Goal: Task Accomplishment & Management: Use online tool/utility

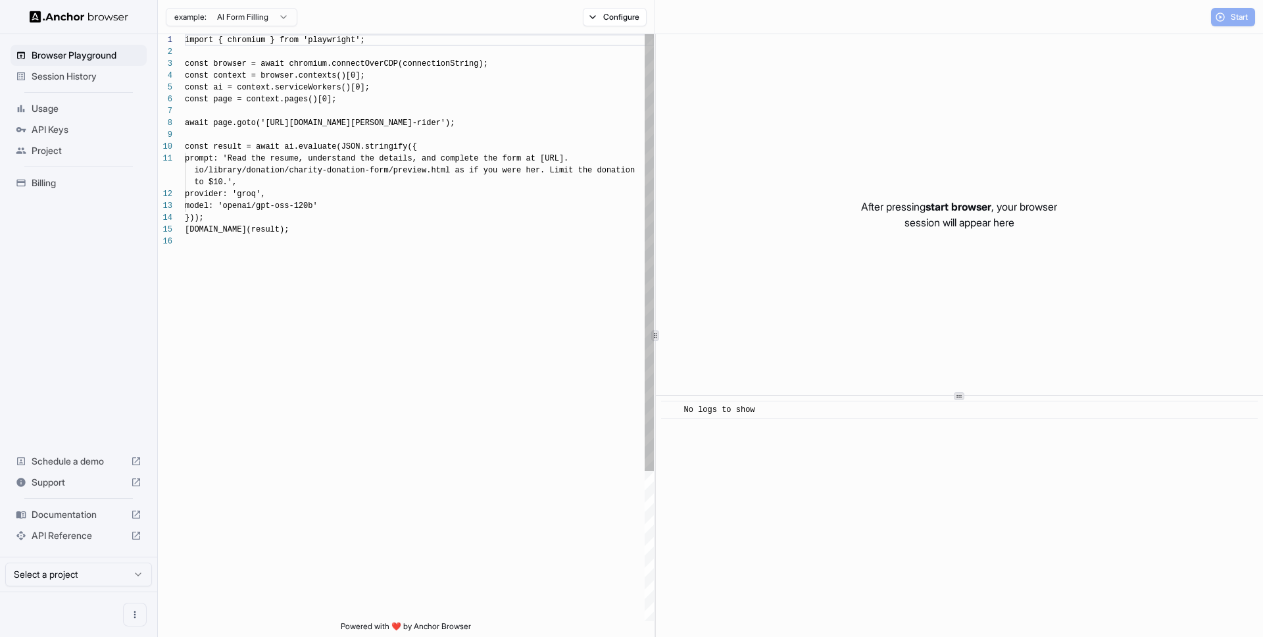
scroll to position [118, 0]
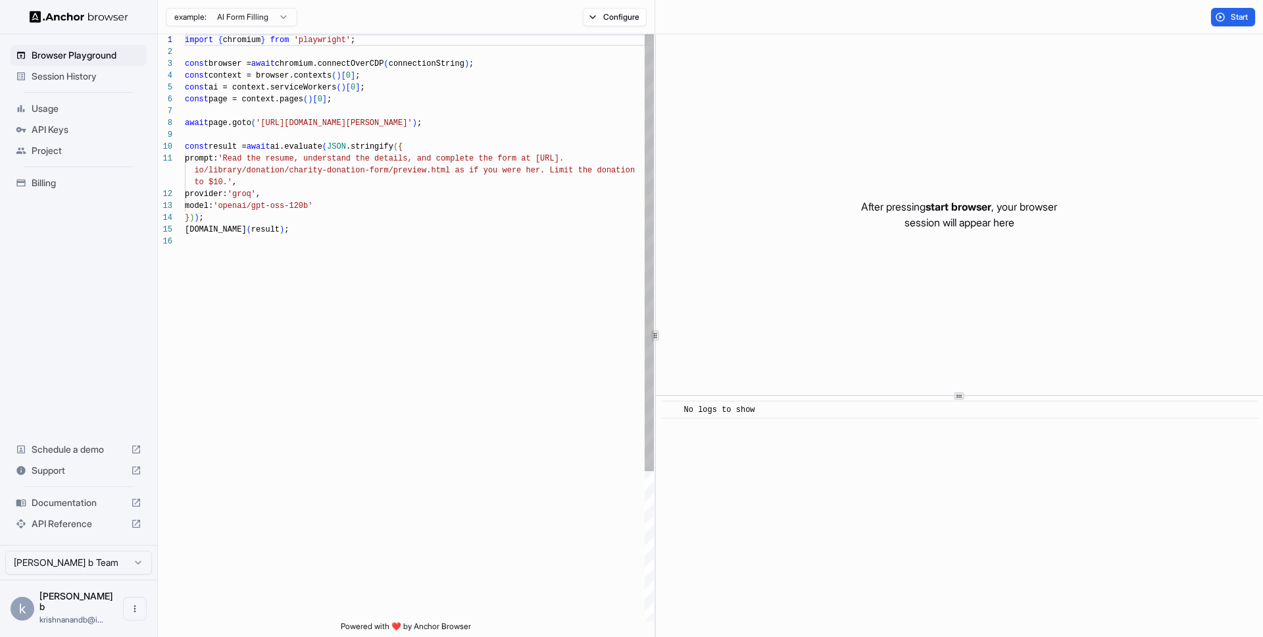
type textarea "**********"
click at [307, 275] on div "import { chromium } from 'playwright' ; const browser = await chromium.connectO…" at bounding box center [419, 428] width 469 height 788
click at [286, 213] on div "import { chromium } from 'playwright' ; const browser = await chromium.connectO…" at bounding box center [419, 428] width 469 height 788
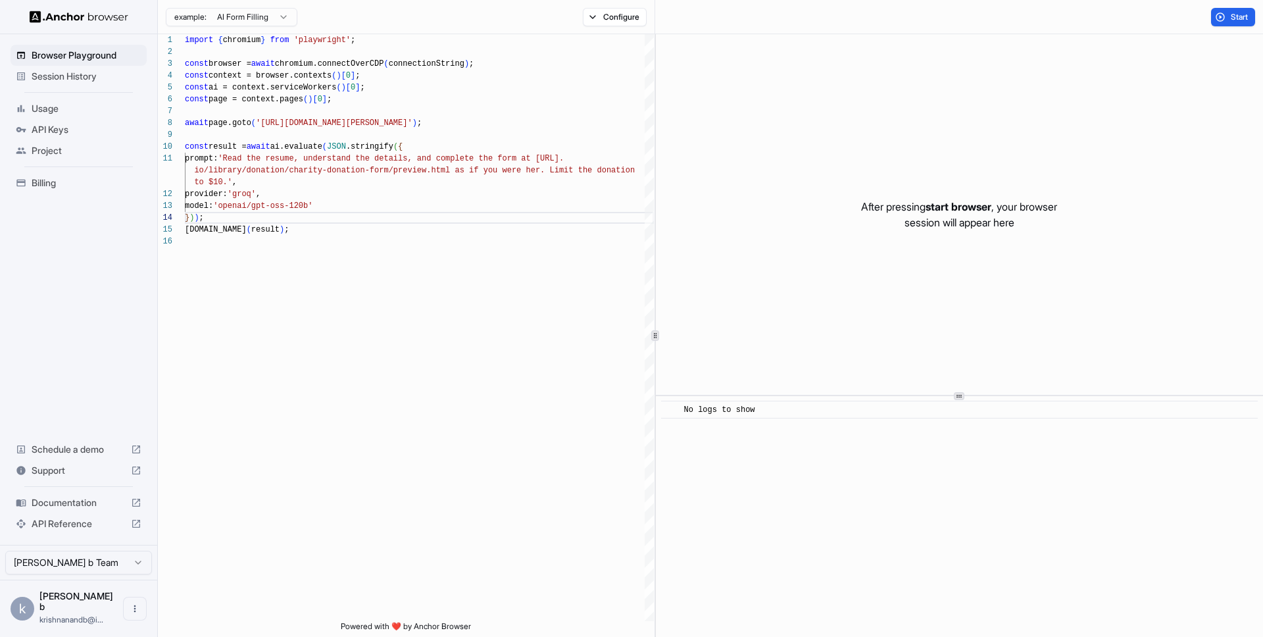
click at [57, 77] on span "Session History" at bounding box center [87, 76] width 110 height 13
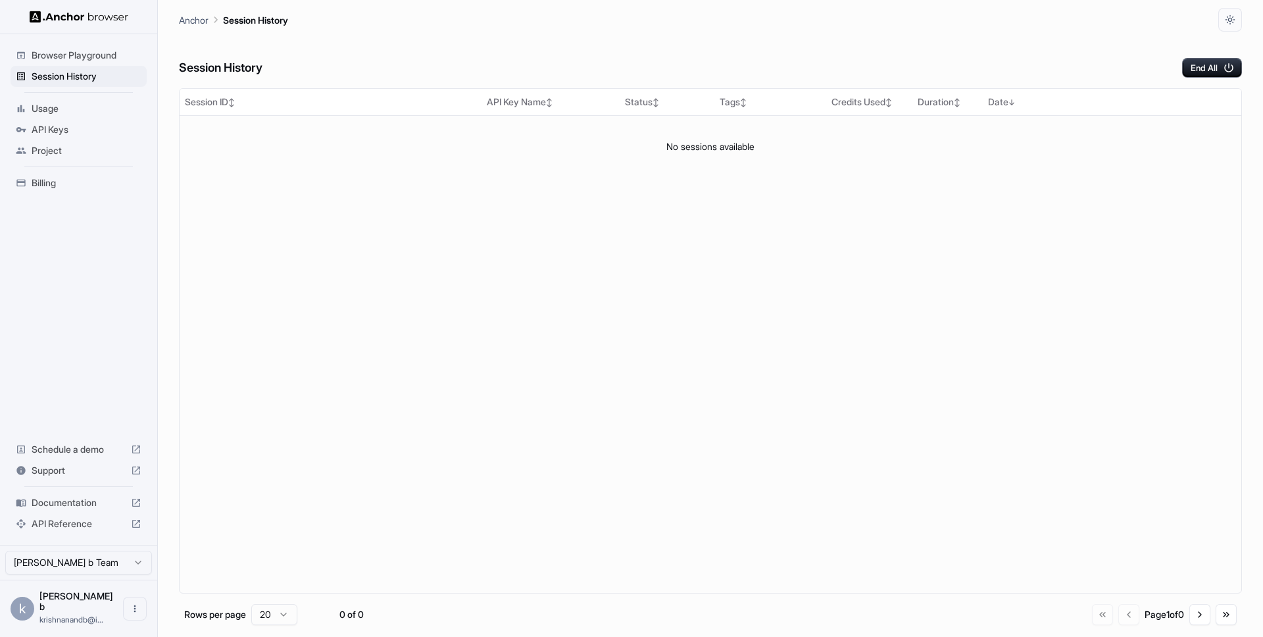
click at [58, 59] on span "Browser Playground" at bounding box center [87, 55] width 110 height 13
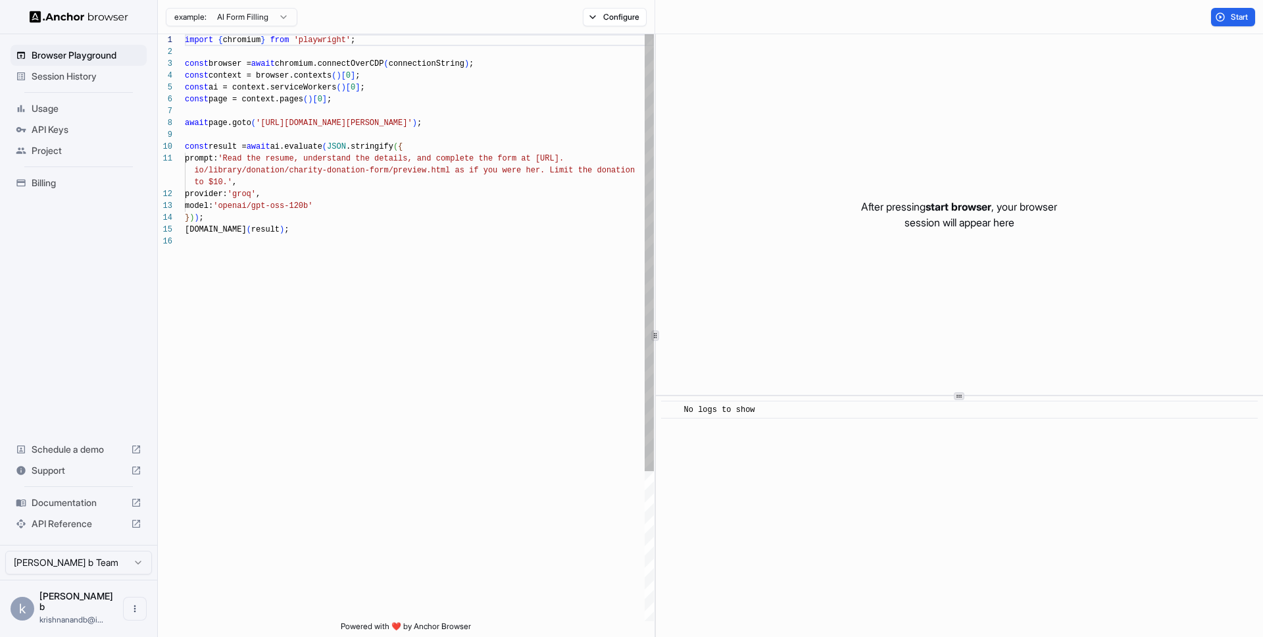
scroll to position [118, 0]
click at [47, 129] on span "API Keys" at bounding box center [87, 129] width 110 height 13
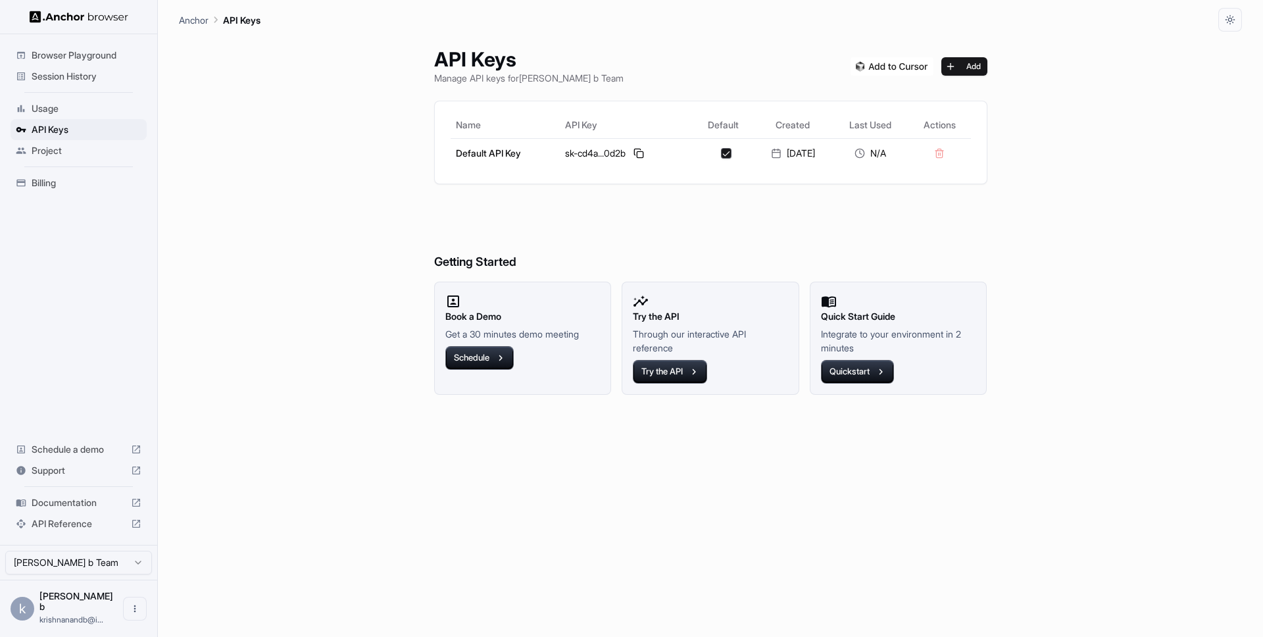
click at [51, 108] on span "Usage" at bounding box center [87, 108] width 110 height 13
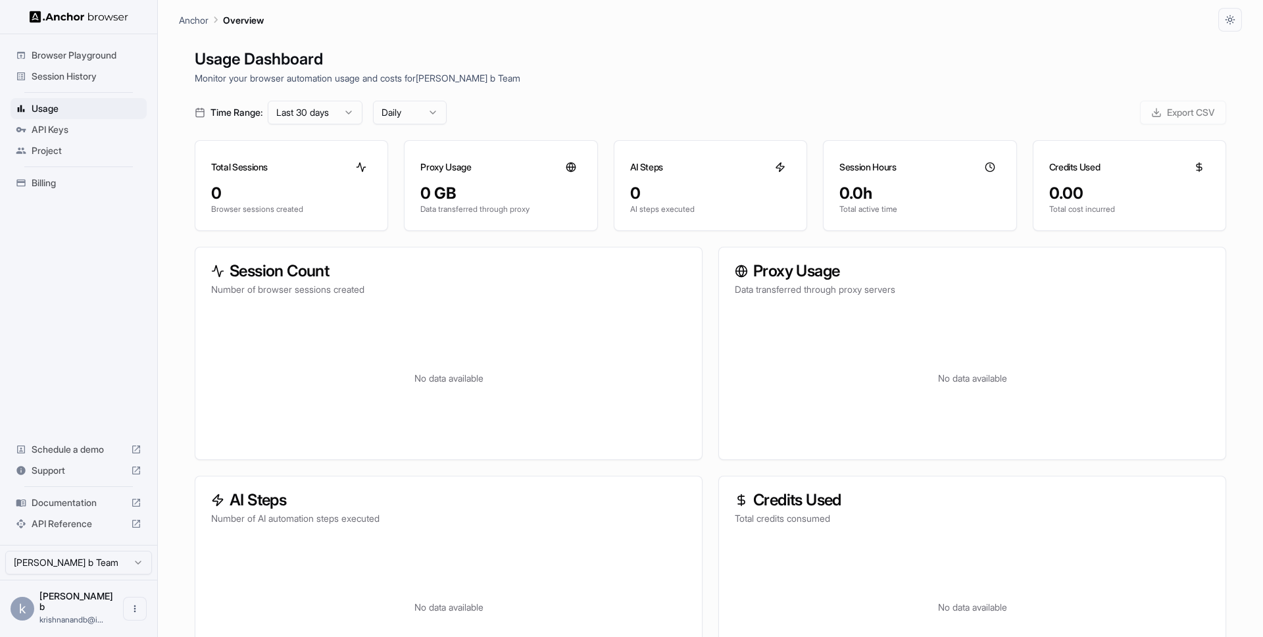
click at [93, 49] on span "Browser Playground" at bounding box center [87, 55] width 110 height 13
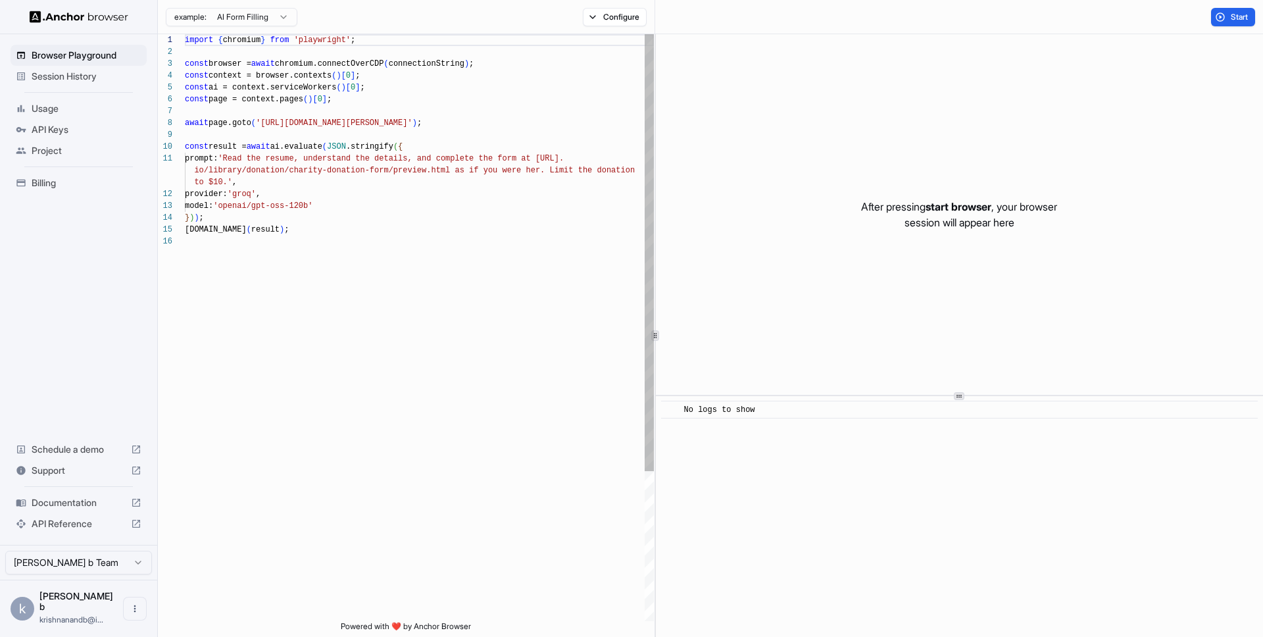
scroll to position [118, 0]
click at [72, 188] on span "Billing" at bounding box center [87, 182] width 110 height 13
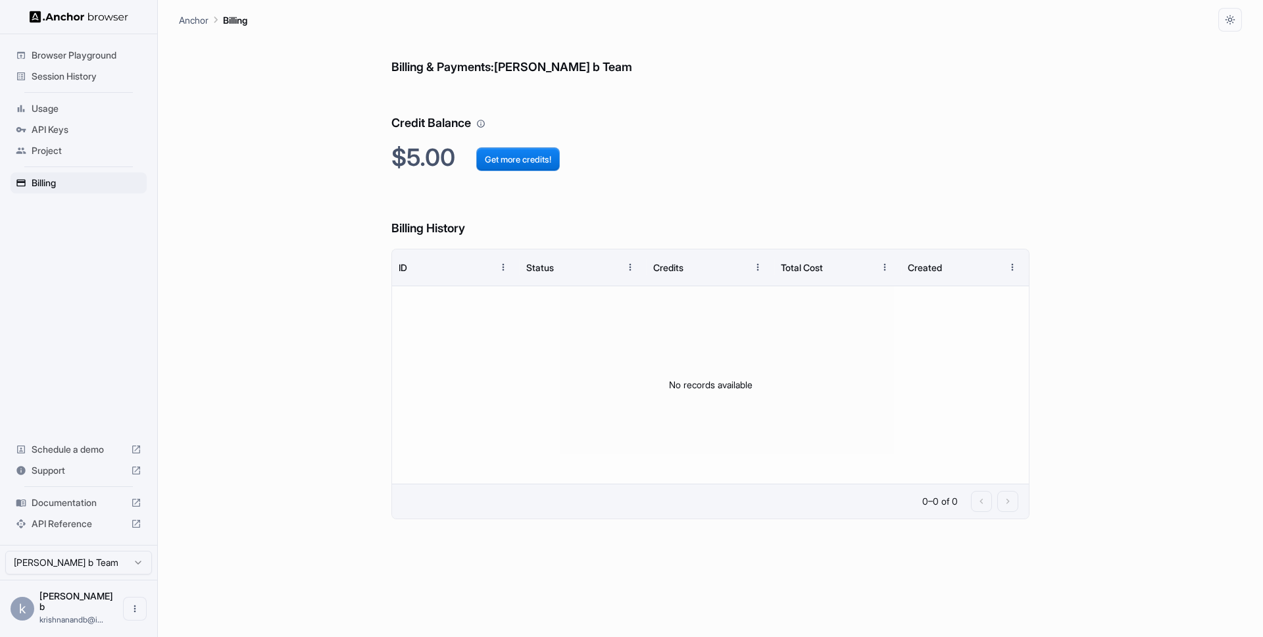
click at [86, 141] on div "Project" at bounding box center [79, 150] width 136 height 21
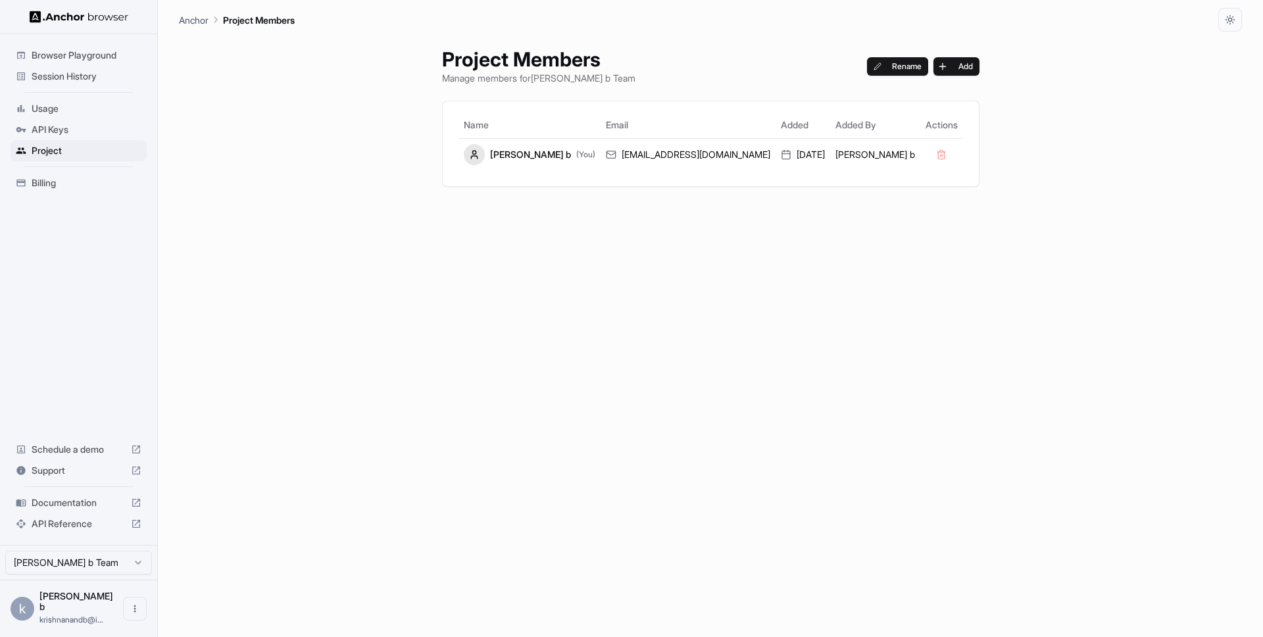
click at [75, 125] on span "API Keys" at bounding box center [87, 129] width 110 height 13
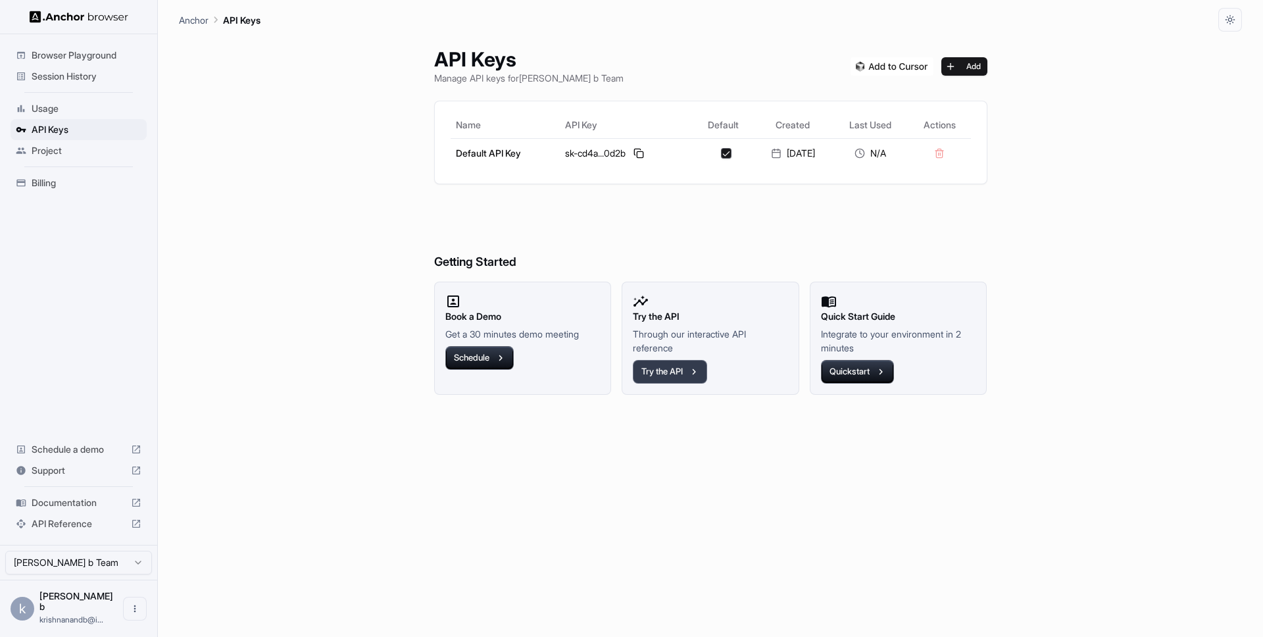
click at [667, 372] on button "Try the API" at bounding box center [670, 372] width 74 height 24
click at [95, 509] on span "Documentation" at bounding box center [79, 502] width 94 height 13
click at [631, 152] on button at bounding box center [639, 153] width 16 height 16
click at [36, 76] on span "Session History" at bounding box center [87, 76] width 110 height 13
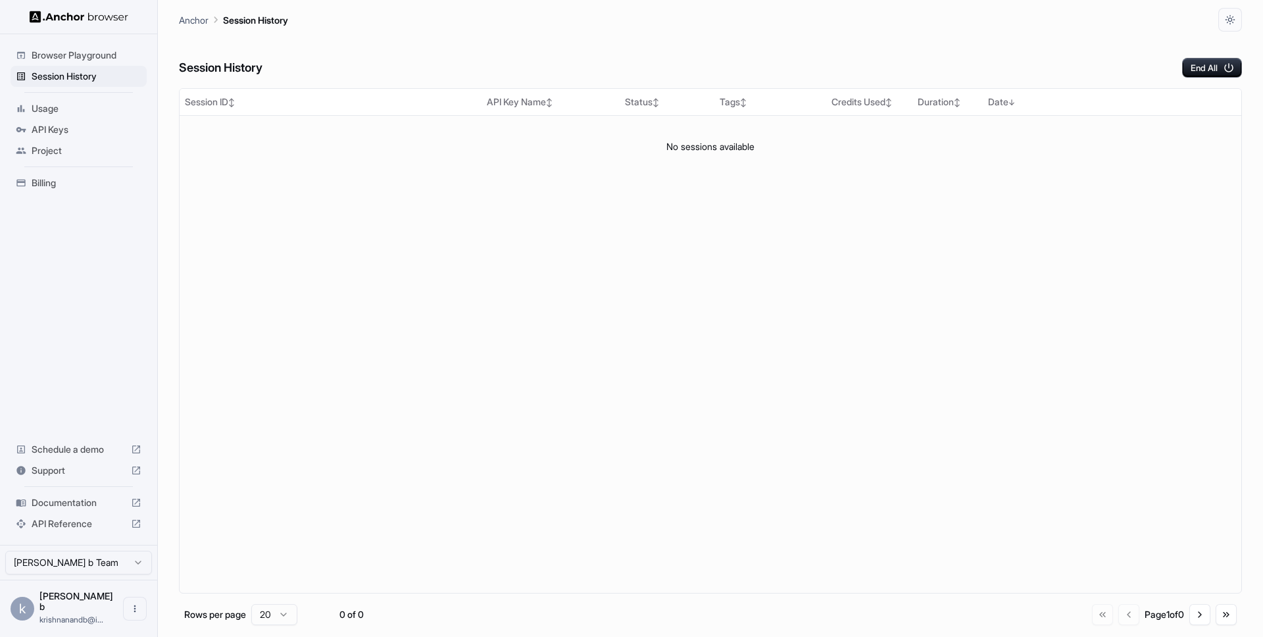
click at [431, 324] on div "Session ID ↕ API Key Name ↕ Status ↕ Tags ↕ Credits Used ↕ Duration ↕ Date ↓ No…" at bounding box center [710, 340] width 1063 height 505
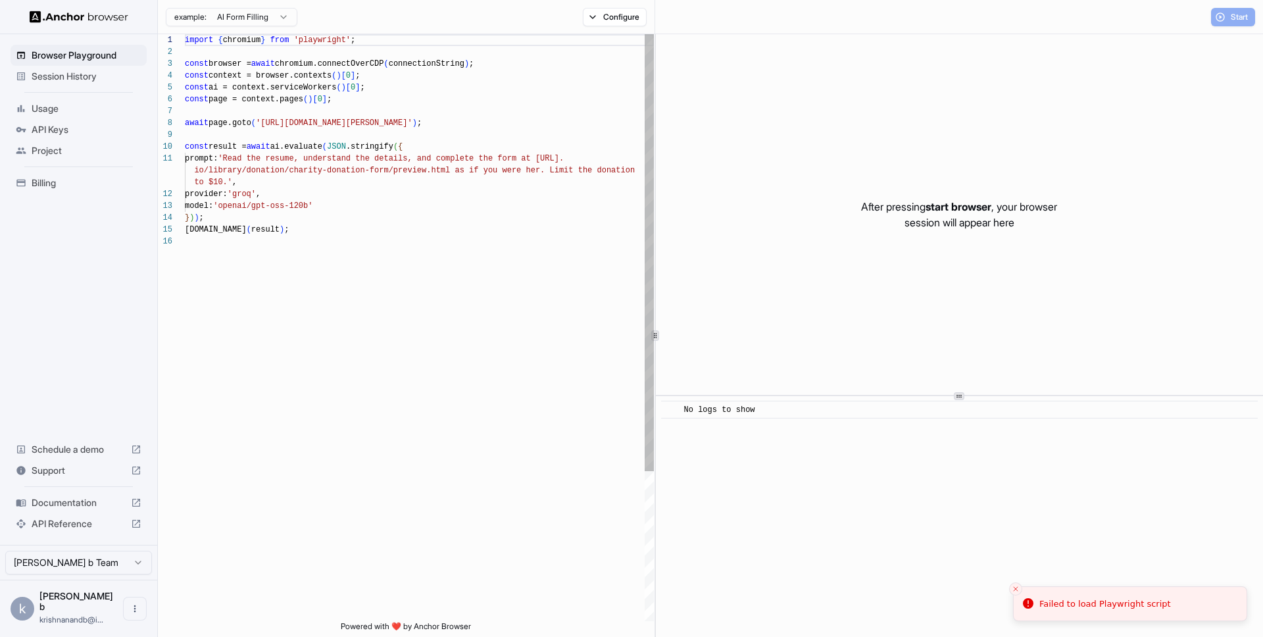
scroll to position [83, 0]
click at [454, 124] on div "import { chromium } from 'playwright' ; const browser = await chromium.connectO…" at bounding box center [419, 428] width 469 height 788
drag, startPoint x: 452, startPoint y: 124, endPoint x: 285, endPoint y: 122, distance: 167.1
click at [285, 122] on div "import { chromium } from 'playwright' ; const browser = await chromium.connectO…" at bounding box center [419, 428] width 469 height 788
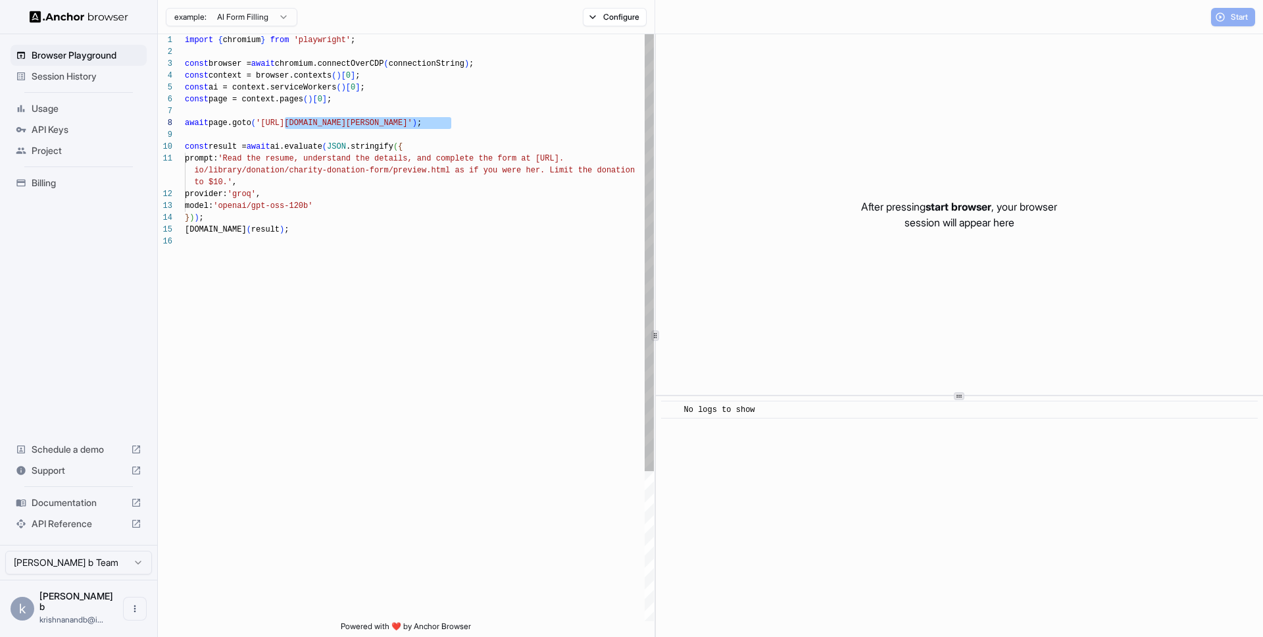
click at [264, 126] on div "import { chromium } from 'playwright' ; const browser = await chromium.connectO…" at bounding box center [419, 428] width 469 height 788
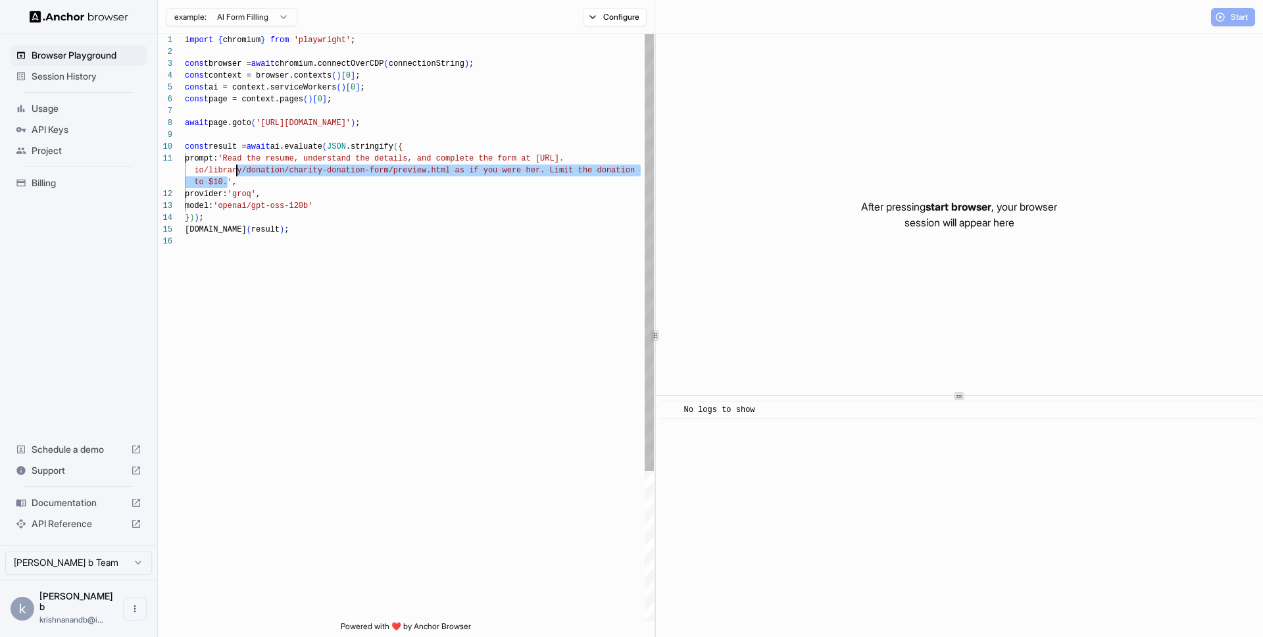
scroll to position [0, 0]
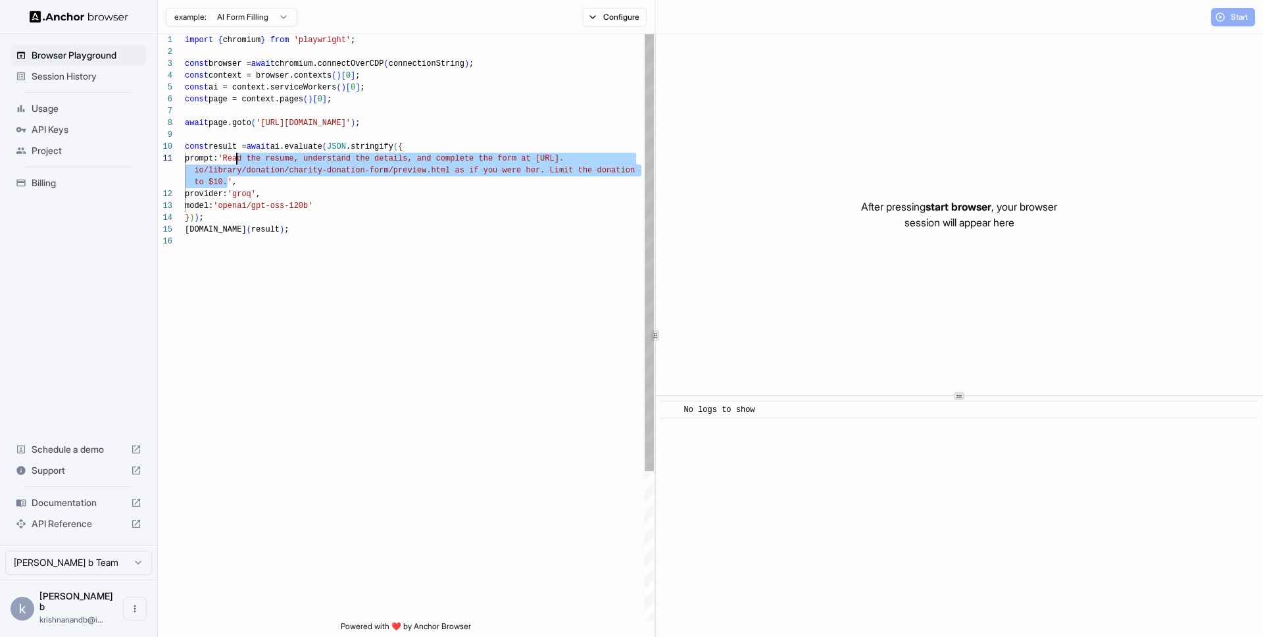
drag, startPoint x: 228, startPoint y: 183, endPoint x: 237, endPoint y: 161, distance: 23.9
click at [237, 161] on div "import { chromium } from 'playwright' ; const browser = await chromium.connectO…" at bounding box center [419, 428] width 469 height 788
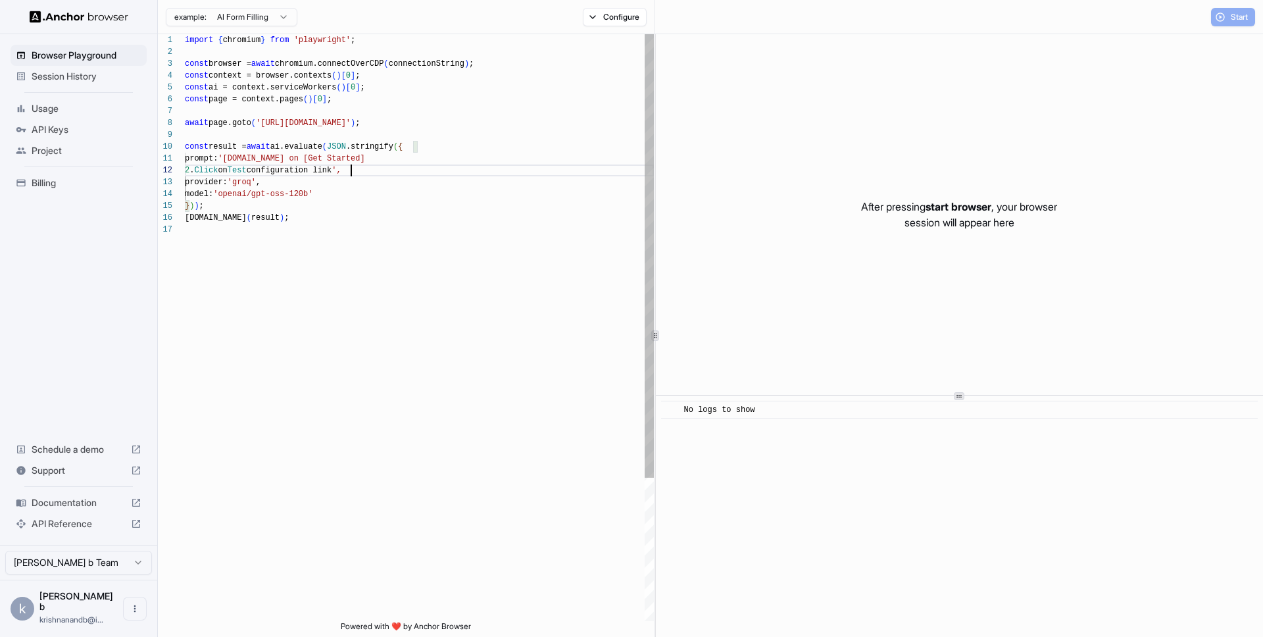
scroll to position [12, 0]
click at [187, 172] on div "import { chromium } from 'playwright' ; const browser = await chromium.connectO…" at bounding box center [419, 422] width 469 height 776
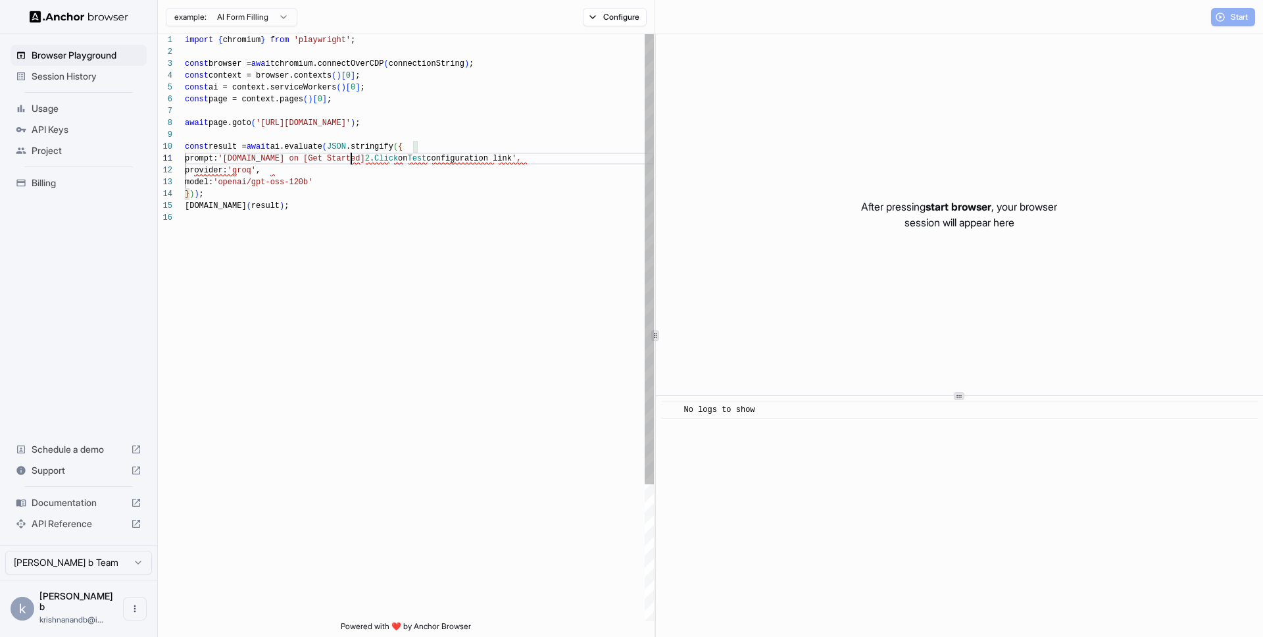
scroll to position [0, 0]
click at [1234, 16] on div "Start" at bounding box center [1233, 17] width 44 height 18
click at [576, 322] on div "import { chromium } from 'playwright' ; const browser = await chromium.connectO…" at bounding box center [419, 416] width 469 height 765
click at [281, 14] on html "**********" at bounding box center [631, 318] width 1263 height 637
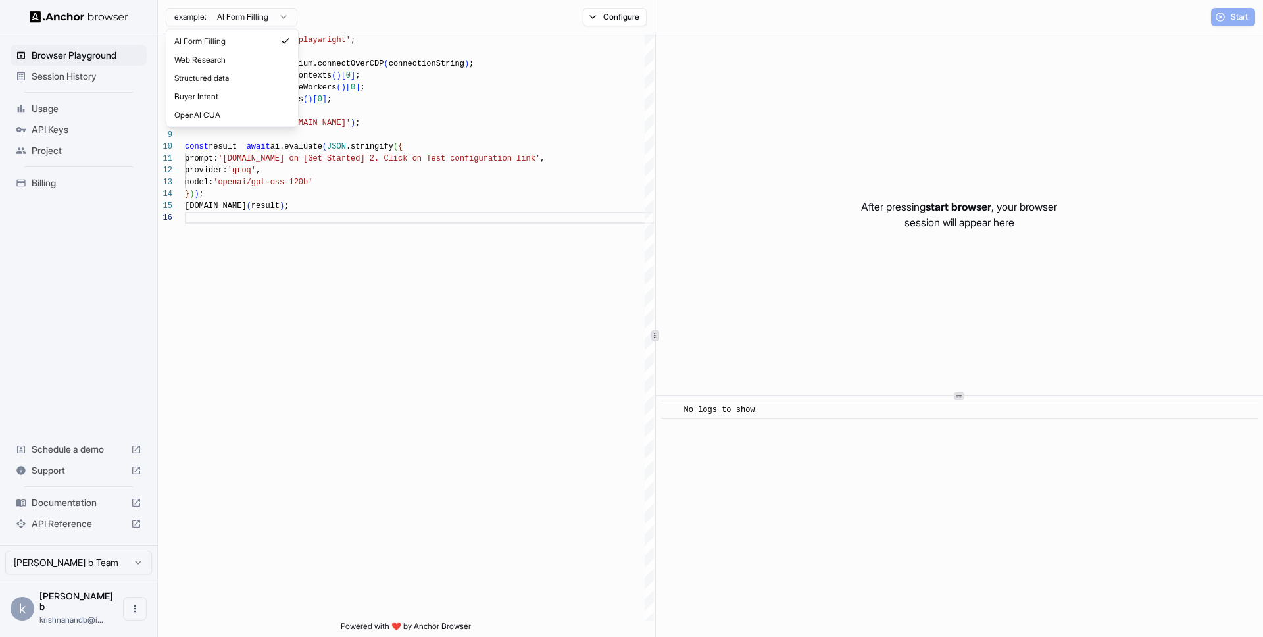
click at [480, 324] on html "**********" at bounding box center [631, 318] width 1263 height 637
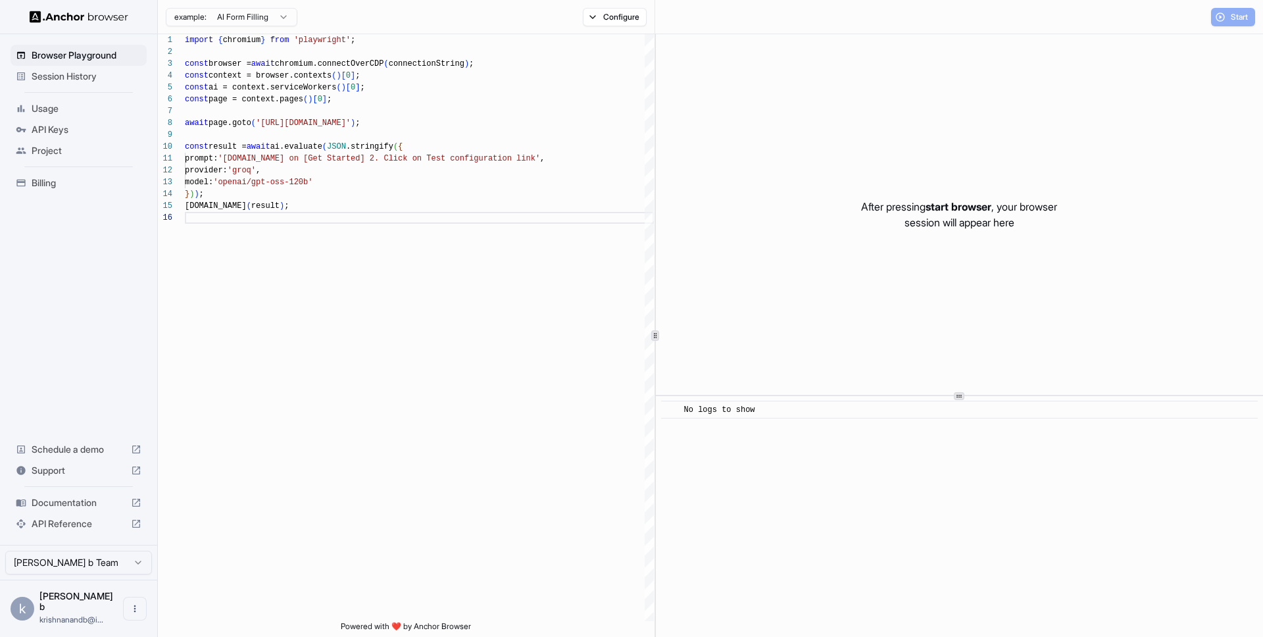
click at [1226, 24] on div "Start" at bounding box center [1233, 17] width 44 height 18
click at [1235, 19] on div "Start" at bounding box center [1233, 17] width 44 height 18
click at [519, 391] on div "import { chromium } from 'playwright' ; const browser = await chromium.connectO…" at bounding box center [419, 416] width 469 height 765
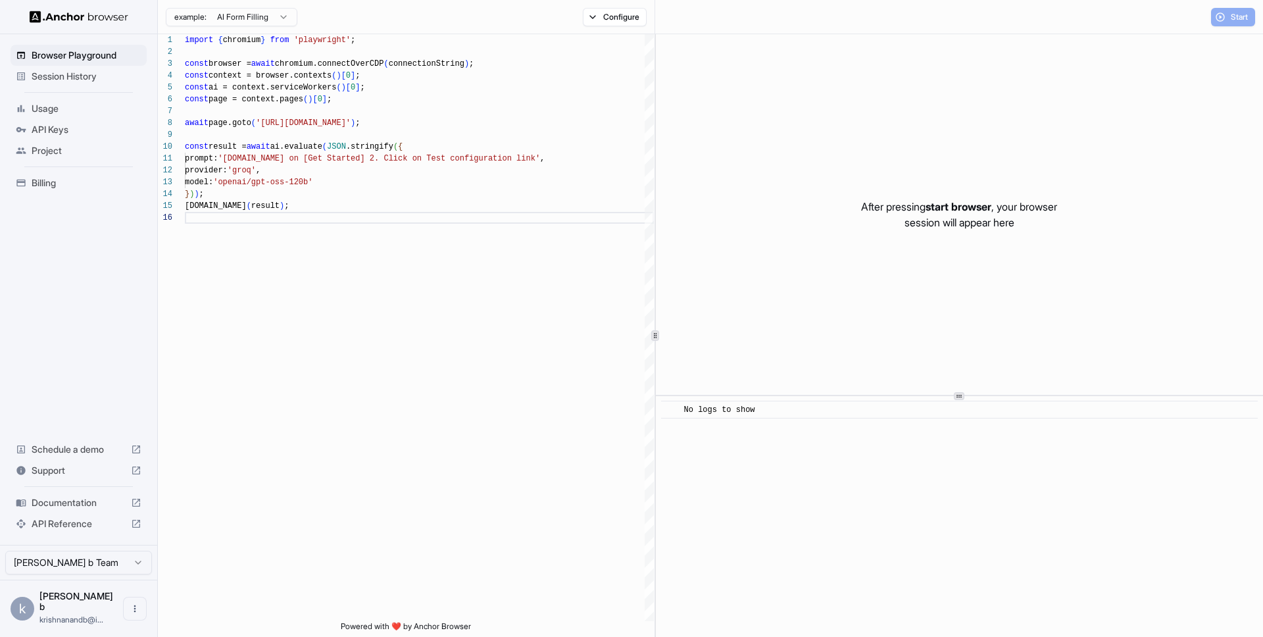
click at [1232, 7] on div "Start" at bounding box center [959, 17] width 608 height 34
click at [1224, 31] on div "Start" at bounding box center [959, 17] width 608 height 34
click at [616, 21] on button "Configure" at bounding box center [615, 17] width 64 height 18
click at [813, 55] on button "button" at bounding box center [812, 52] width 24 height 13
click at [752, 128] on button "Select Profile..." at bounding box center [758, 133] width 132 height 18
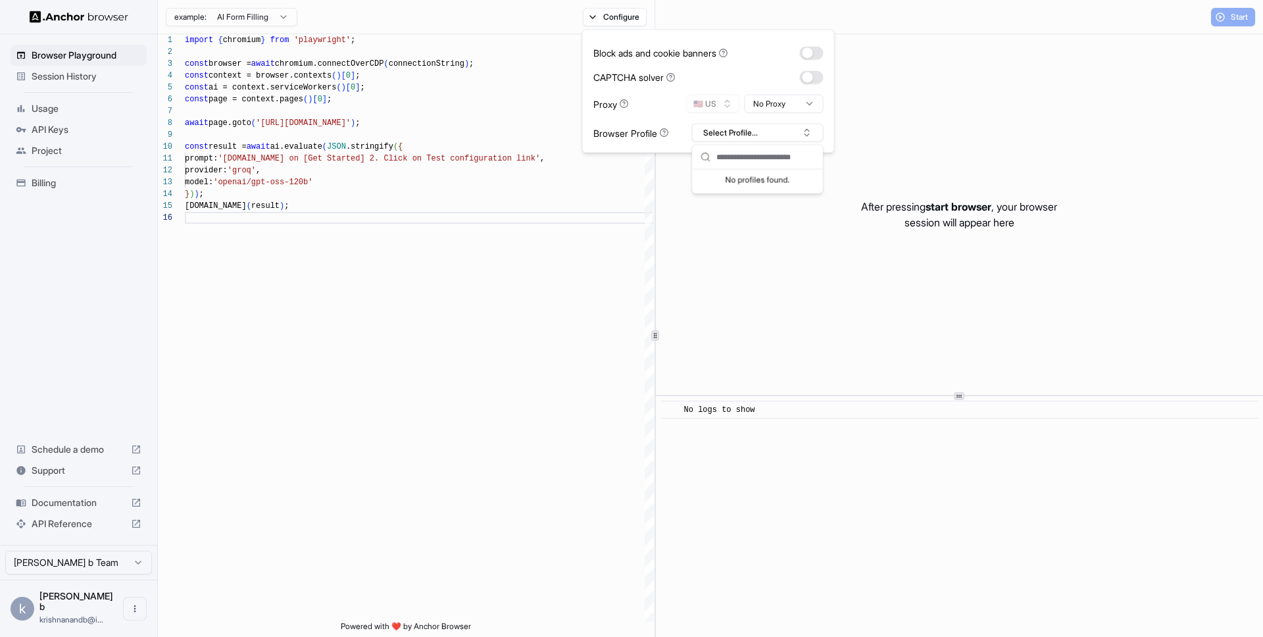
click at [730, 71] on div "CAPTCHA solver" at bounding box center [708, 77] width 230 height 14
click at [554, 305] on div "import { chromium } from 'playwright' ; const browser = await chromium.connectO…" at bounding box center [419, 416] width 469 height 765
click at [1222, 11] on div "Start" at bounding box center [1233, 17] width 44 height 18
click at [1222, 12] on div "Start" at bounding box center [1233, 17] width 44 height 18
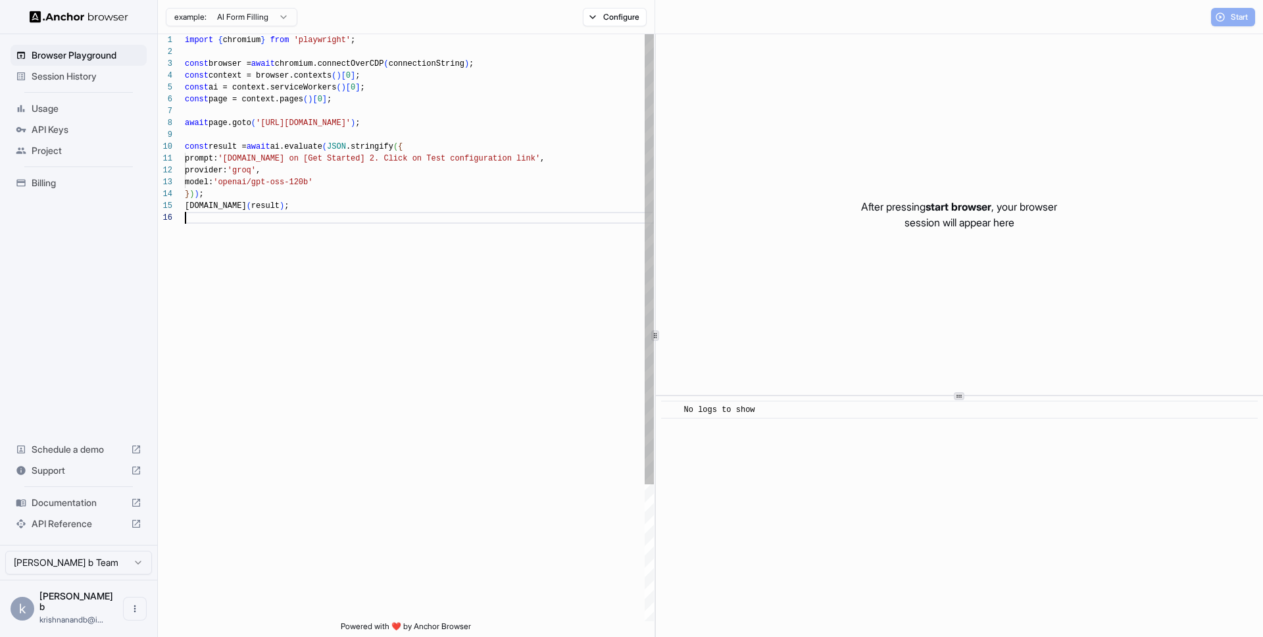
click at [620, 390] on div "import { chromium } from 'playwright' ; const browser = await chromium.connectO…" at bounding box center [419, 416] width 469 height 765
click at [393, 264] on div "console.info ( result ) ; provider: 'groq' , model: 'openai/gpt-oss-120b' } ) )…" at bounding box center [419, 416] width 469 height 765
click at [277, 17] on html "**********" at bounding box center [631, 318] width 1263 height 637
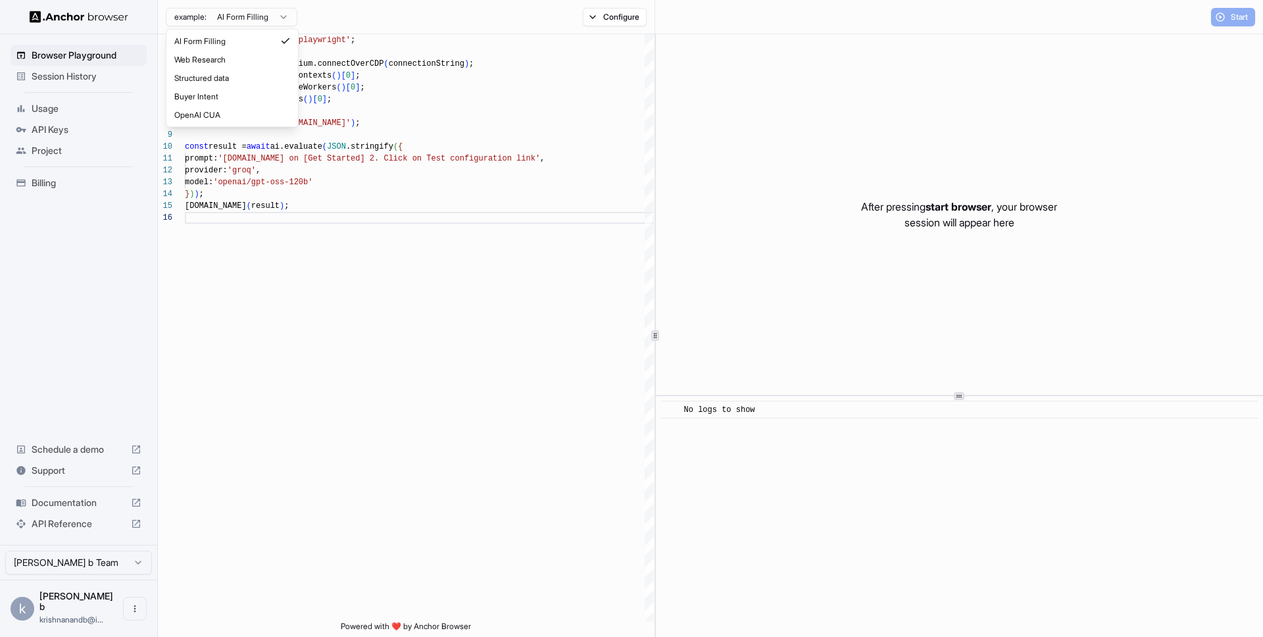
scroll to position [0, 0]
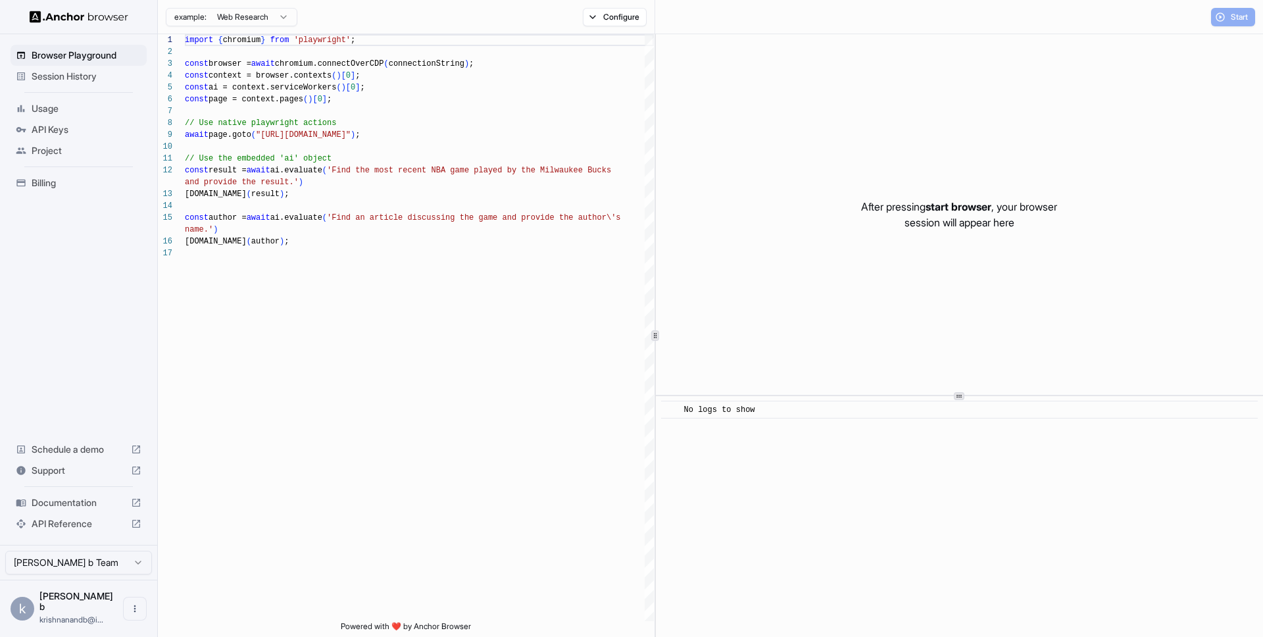
click at [258, 14] on html "Browser Playground Session History Usage API Keys Project Billing Schedule a de…" at bounding box center [631, 318] width 1263 height 637
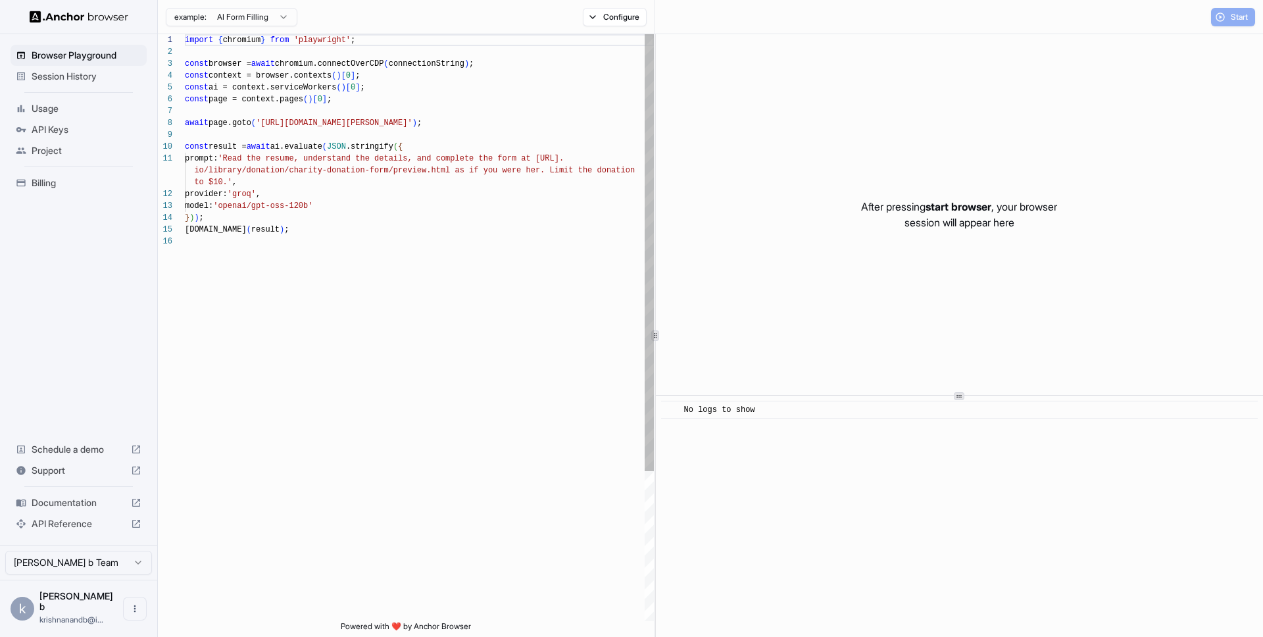
type textarea "**********"
click at [450, 247] on div "import { chromium } from 'playwright' ; const browser = await chromium.connectO…" at bounding box center [419, 428] width 469 height 788
click at [1224, 20] on div "Start" at bounding box center [1233, 17] width 44 height 18
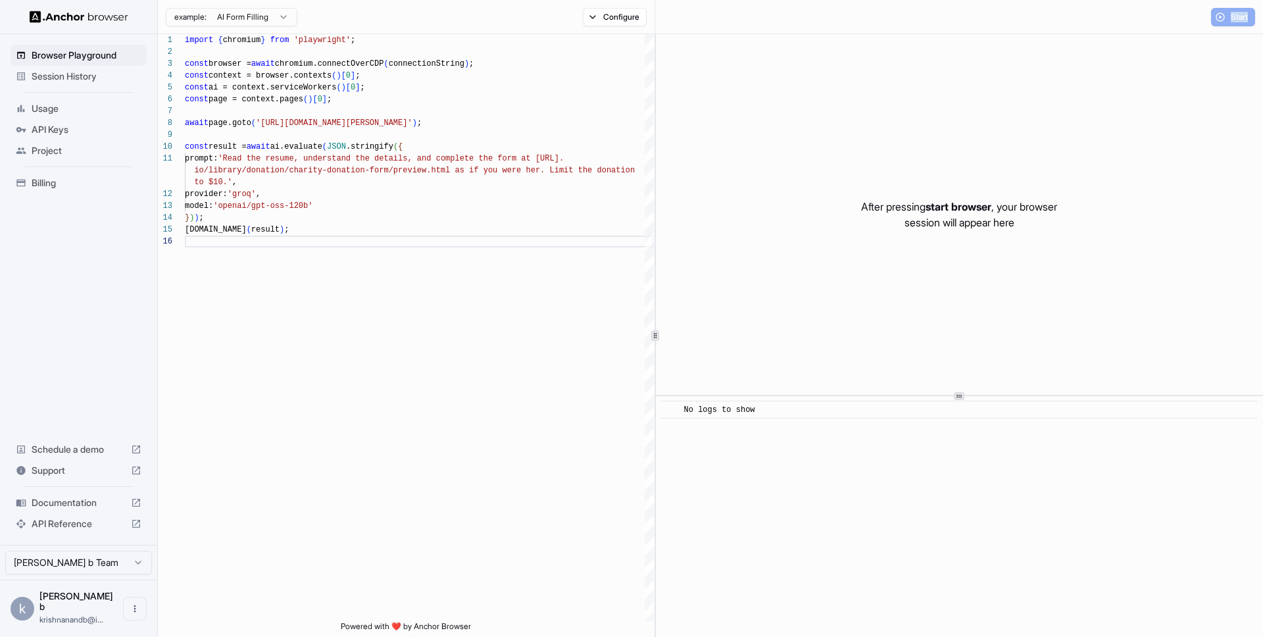
click at [1224, 20] on div "Start" at bounding box center [1233, 17] width 44 height 18
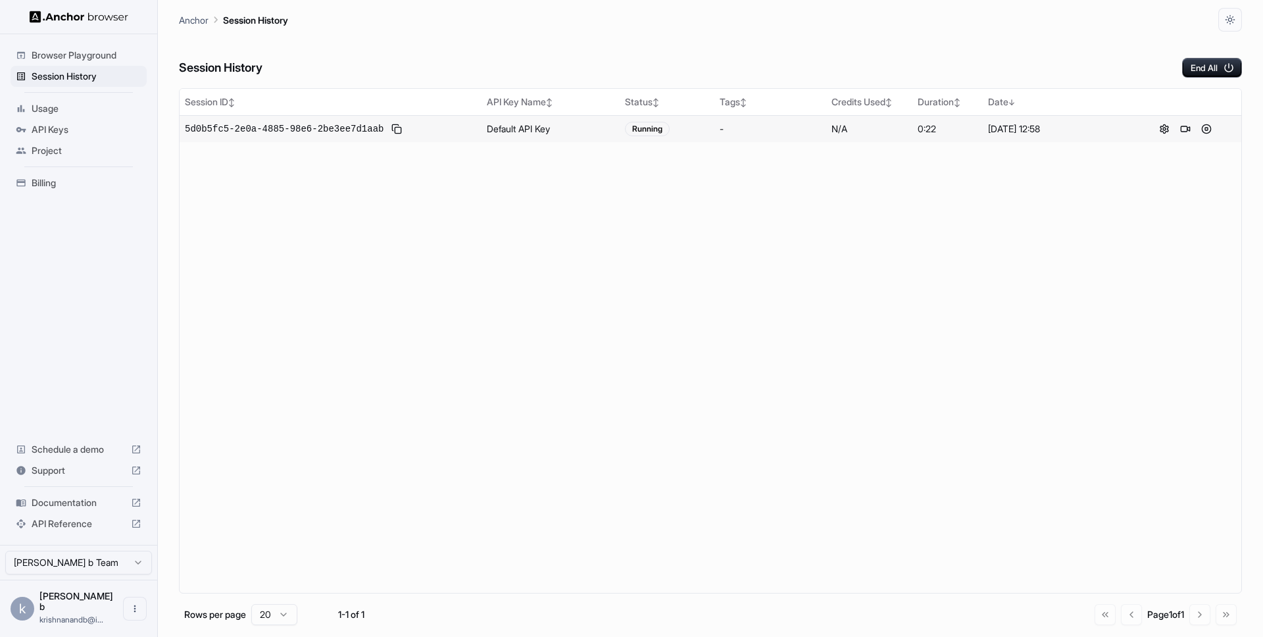
click at [428, 124] on div "5d0b5fc5-2e0a-4885-98e6-2be3ee7d1aab" at bounding box center [330, 129] width 291 height 16
click at [1182, 127] on button at bounding box center [1186, 129] width 16 height 16
click at [1197, 130] on button at bounding box center [1199, 129] width 16 height 16
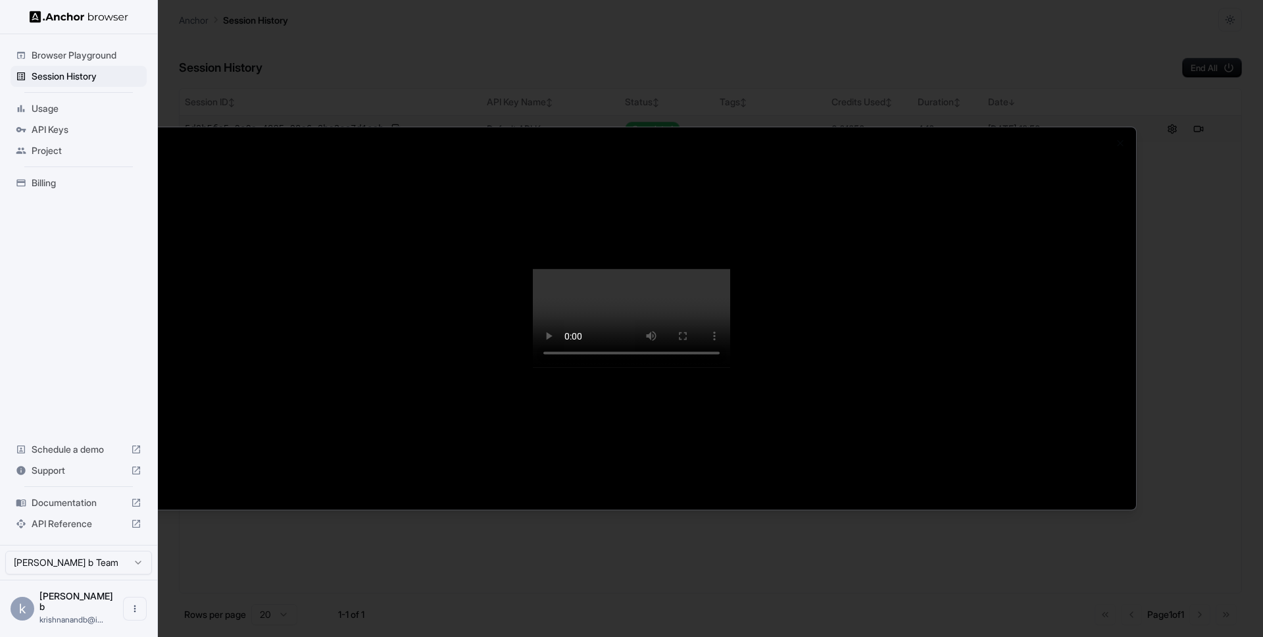
click at [1195, 405] on div at bounding box center [631, 318] width 1263 height 637
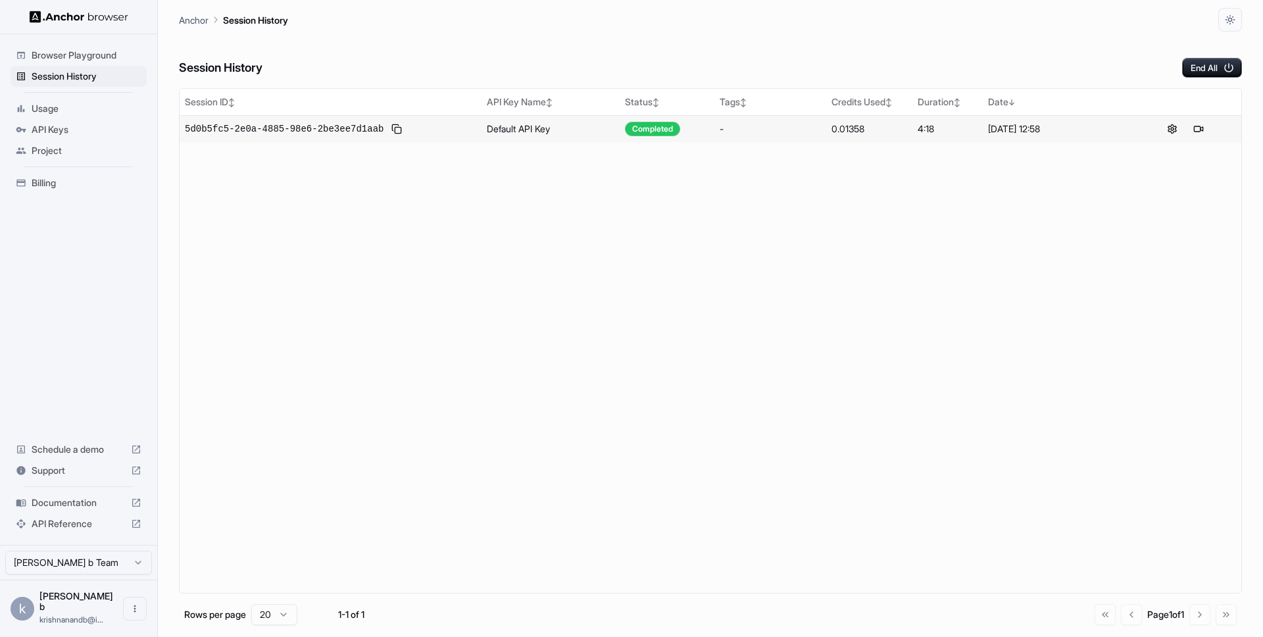
click at [51, 188] on span "Billing" at bounding box center [87, 182] width 110 height 13
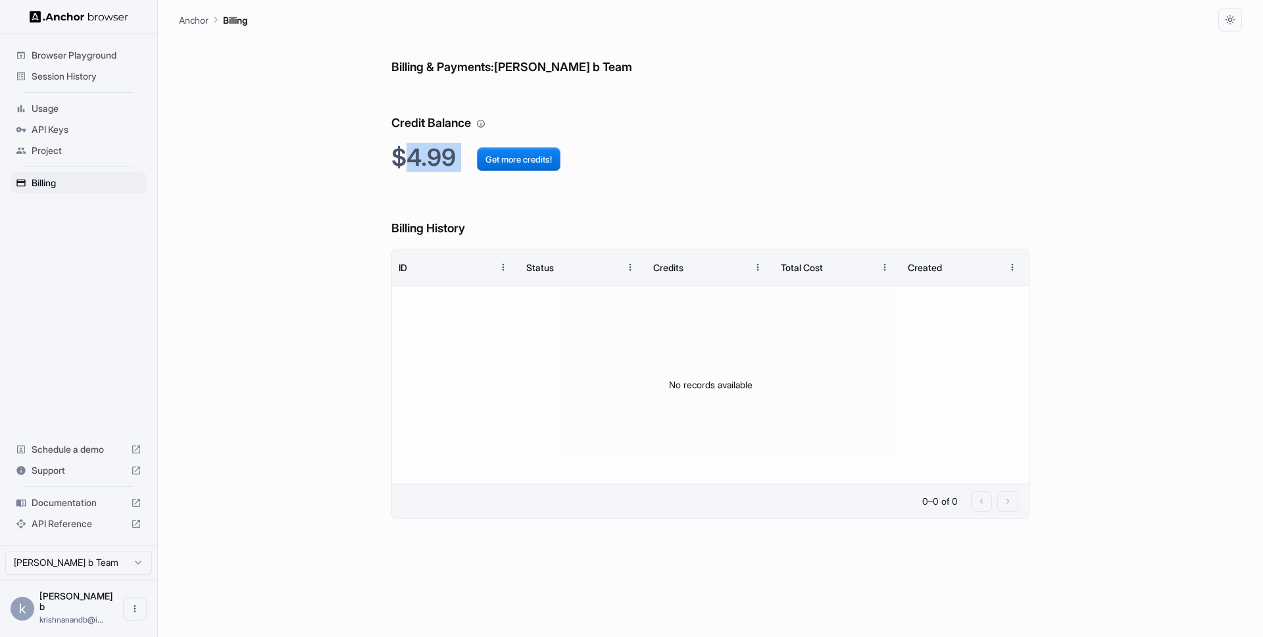
drag, startPoint x: 409, startPoint y: 153, endPoint x: 465, endPoint y: 166, distance: 57.3
click at [465, 166] on h2 "$4.99 Get more credits!" at bounding box center [710, 157] width 638 height 28
click at [401, 180] on div "Billing & Payments: krishnanand b Team Credit Balance $4.99 Get more credits! B…" at bounding box center [710, 334] width 638 height 605
click at [66, 104] on span "Usage" at bounding box center [87, 108] width 110 height 13
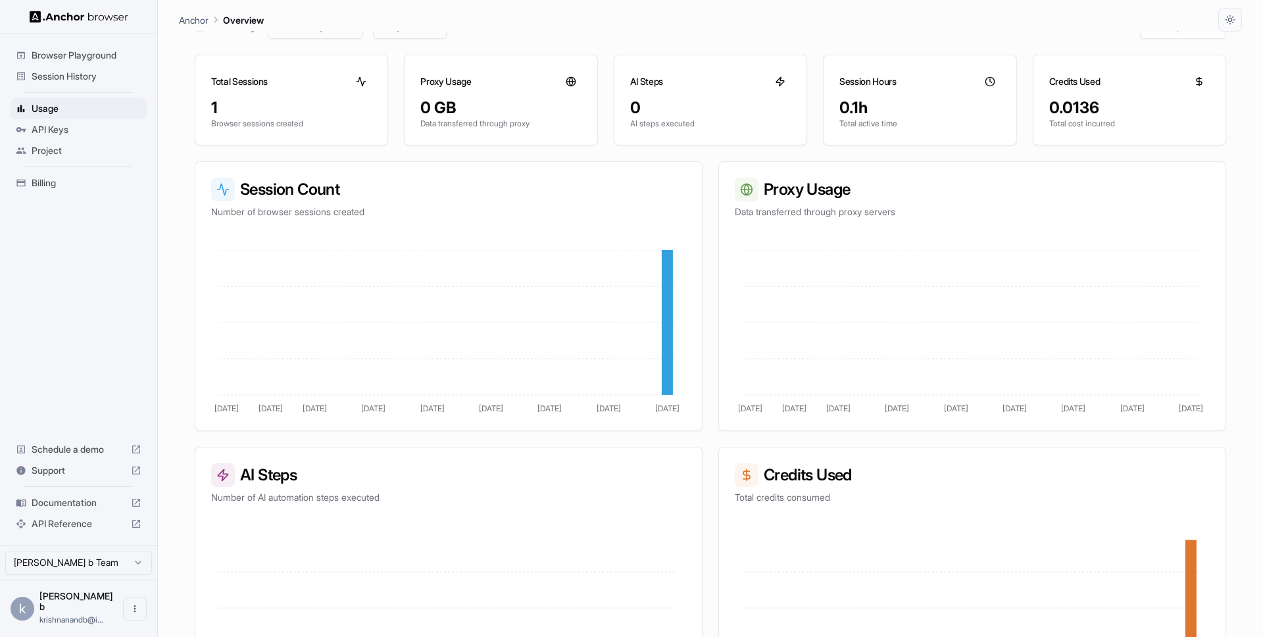
scroll to position [165, 0]
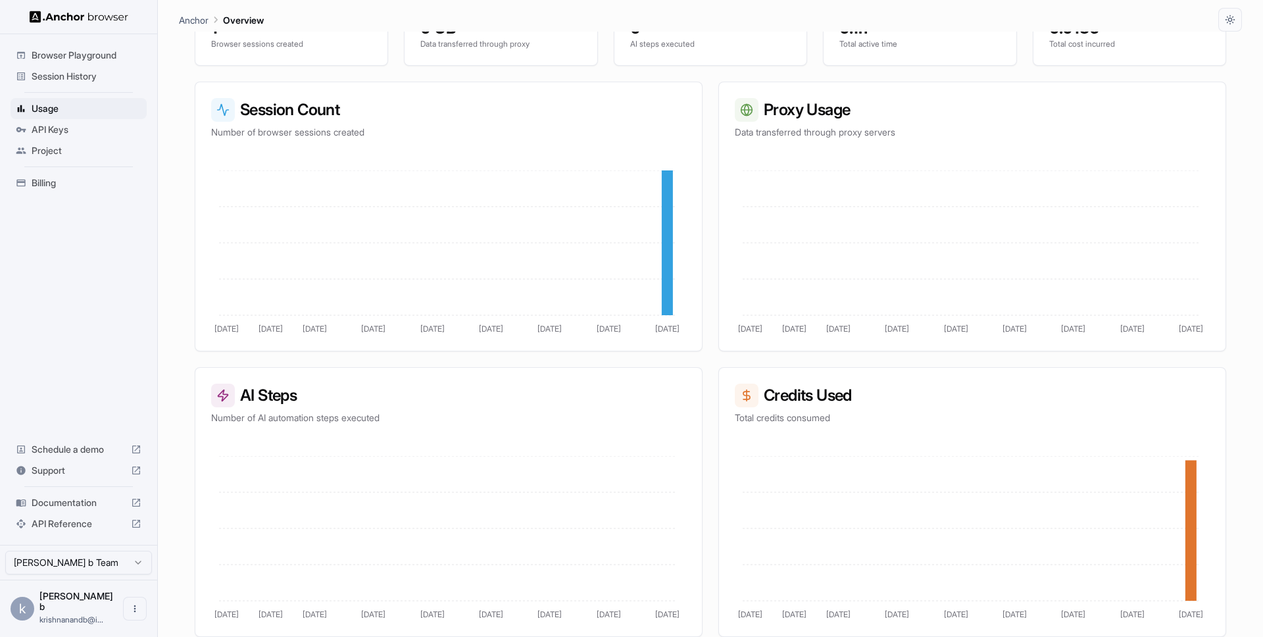
click at [41, 78] on span "Session History" at bounding box center [87, 76] width 110 height 13
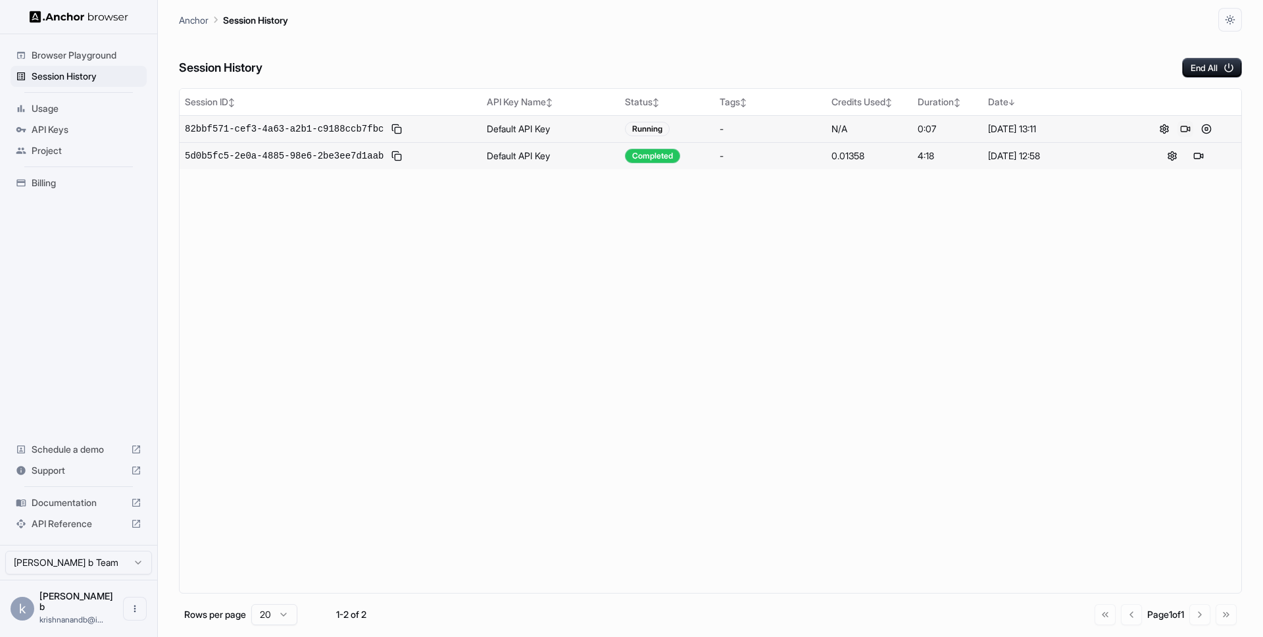
click at [1186, 125] on button at bounding box center [1186, 129] width 16 height 16
click at [1202, 128] on button at bounding box center [1199, 129] width 16 height 16
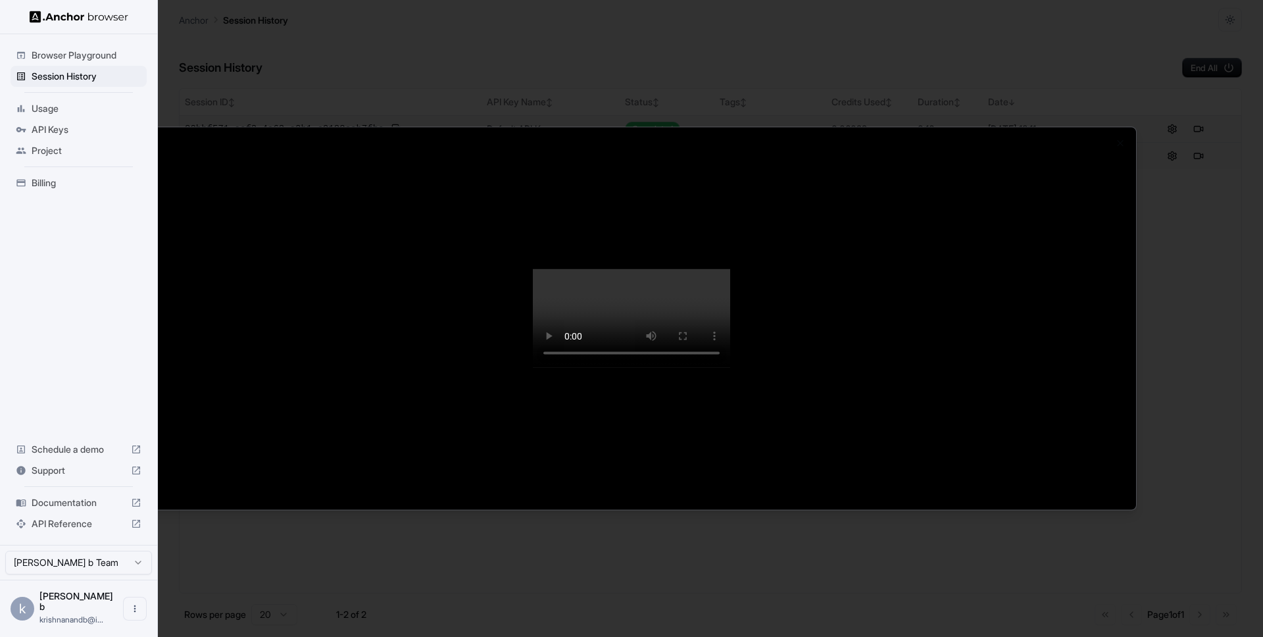
click at [86, 303] on div at bounding box center [631, 318] width 1263 height 637
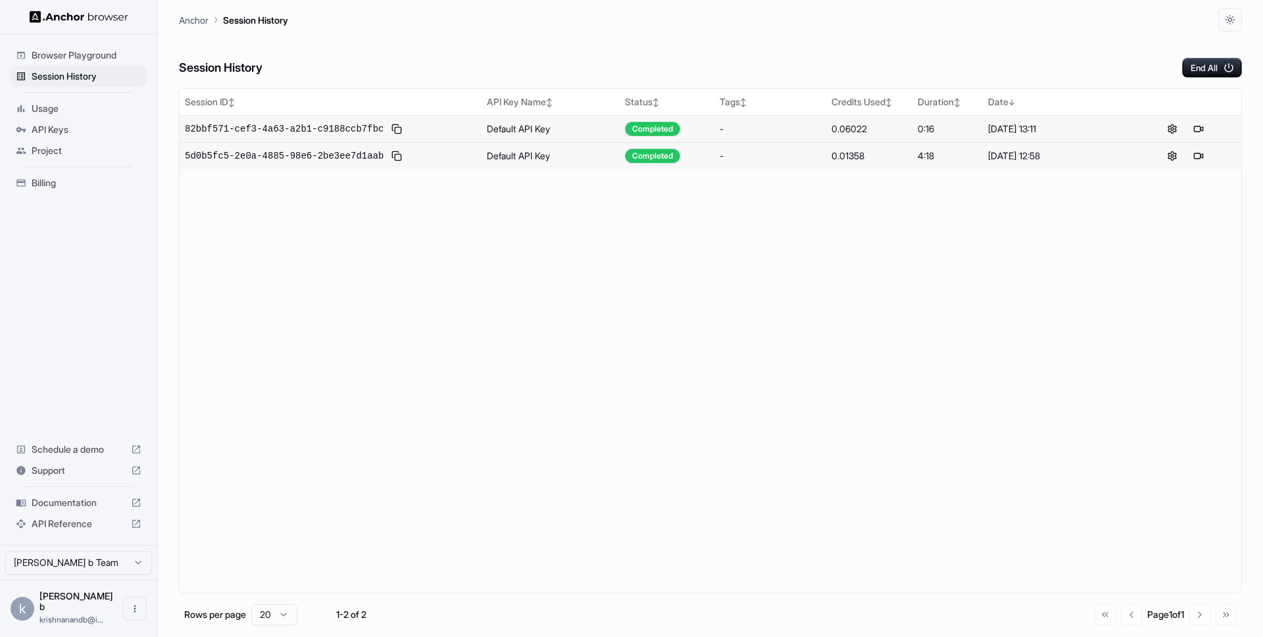
click at [59, 172] on div "Billing" at bounding box center [79, 182] width 136 height 21
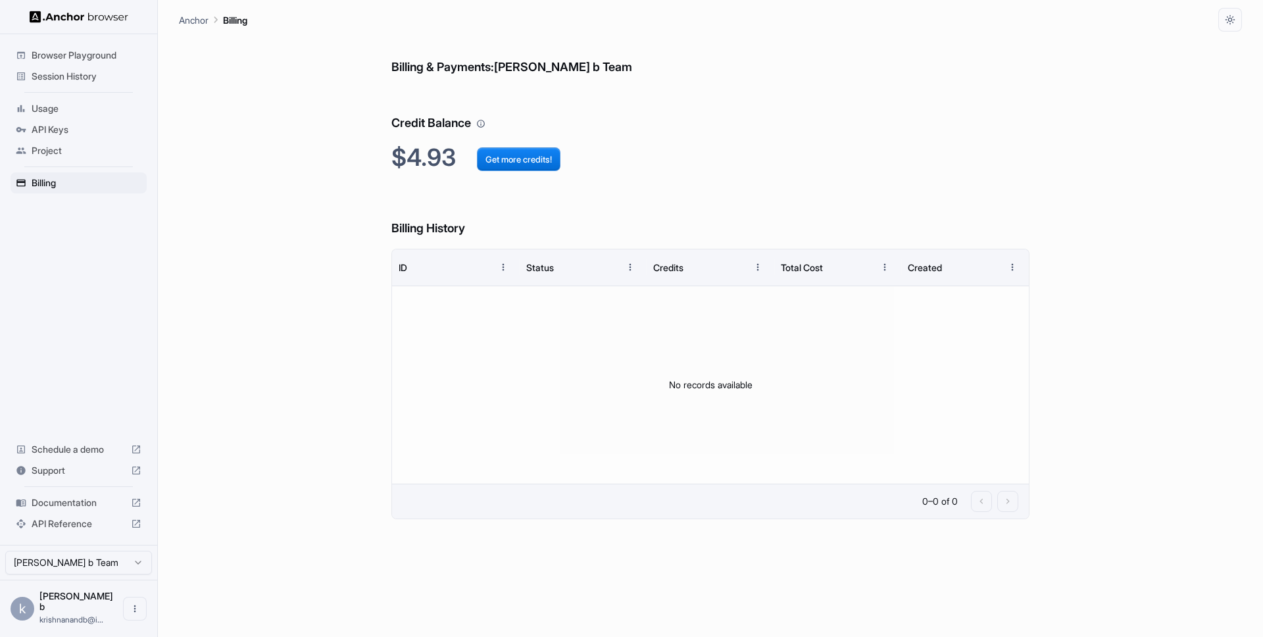
click at [60, 107] on span "Usage" at bounding box center [87, 108] width 110 height 13
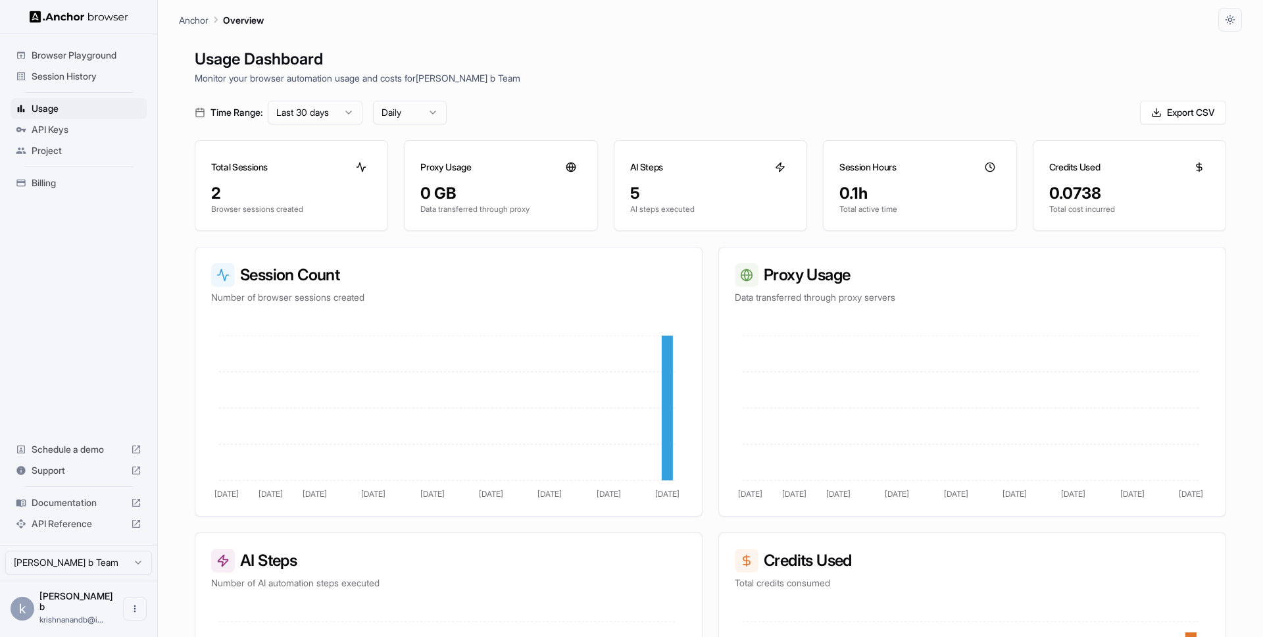
click at [43, 80] on span "Session History" at bounding box center [87, 76] width 110 height 13
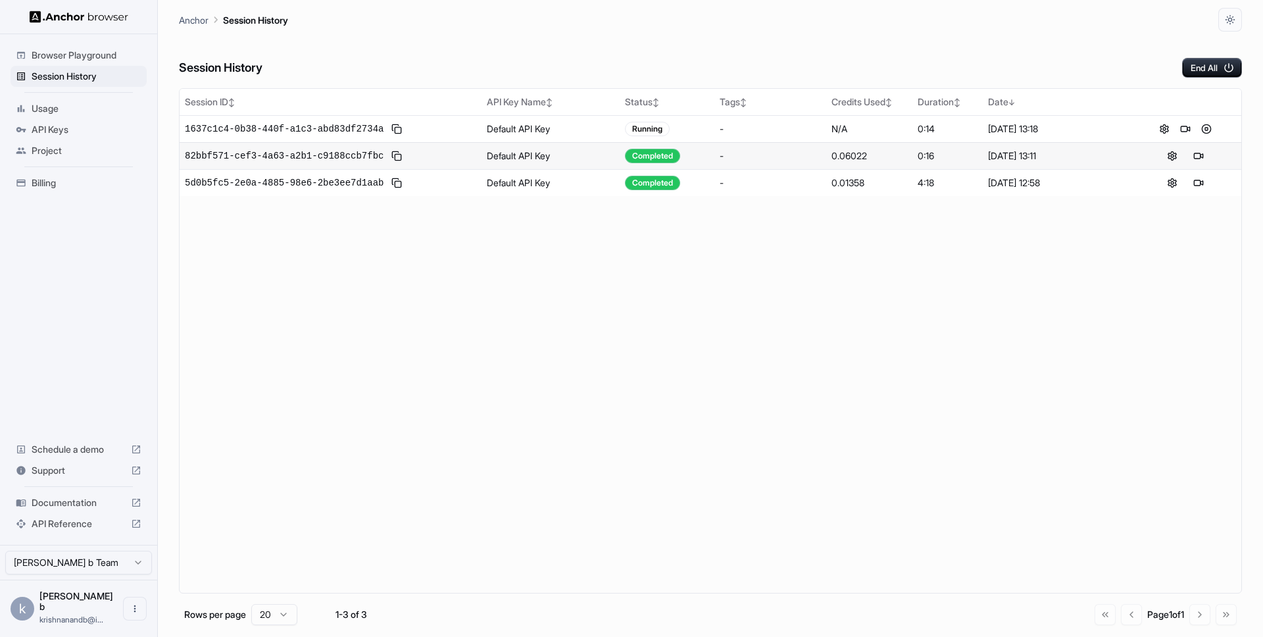
click at [483, 222] on div "Session ID ↕ API Key Name ↕ Status ↕ Tags ↕ Credits Used ↕ Duration ↕ Date ↓ 16…" at bounding box center [710, 340] width 1063 height 505
click at [707, 134] on div "Running" at bounding box center [667, 129] width 84 height 14
click at [1187, 130] on button at bounding box center [1186, 129] width 16 height 16
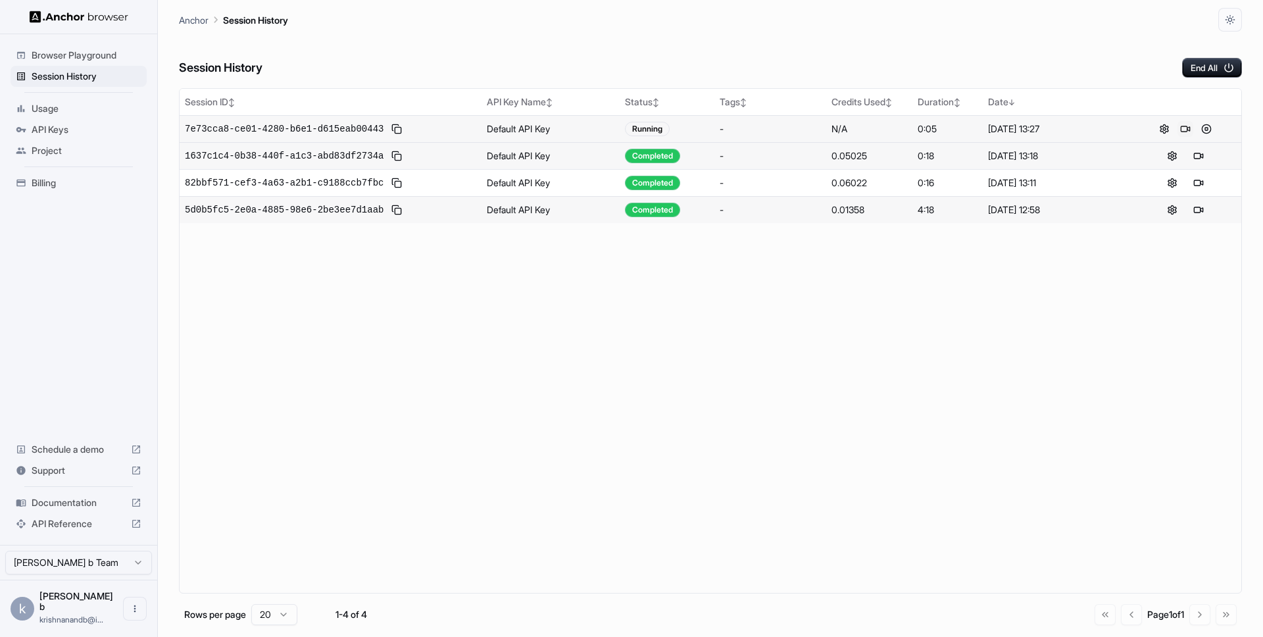
click at [1188, 129] on button at bounding box center [1186, 129] width 16 height 16
click at [1184, 128] on button at bounding box center [1186, 129] width 16 height 16
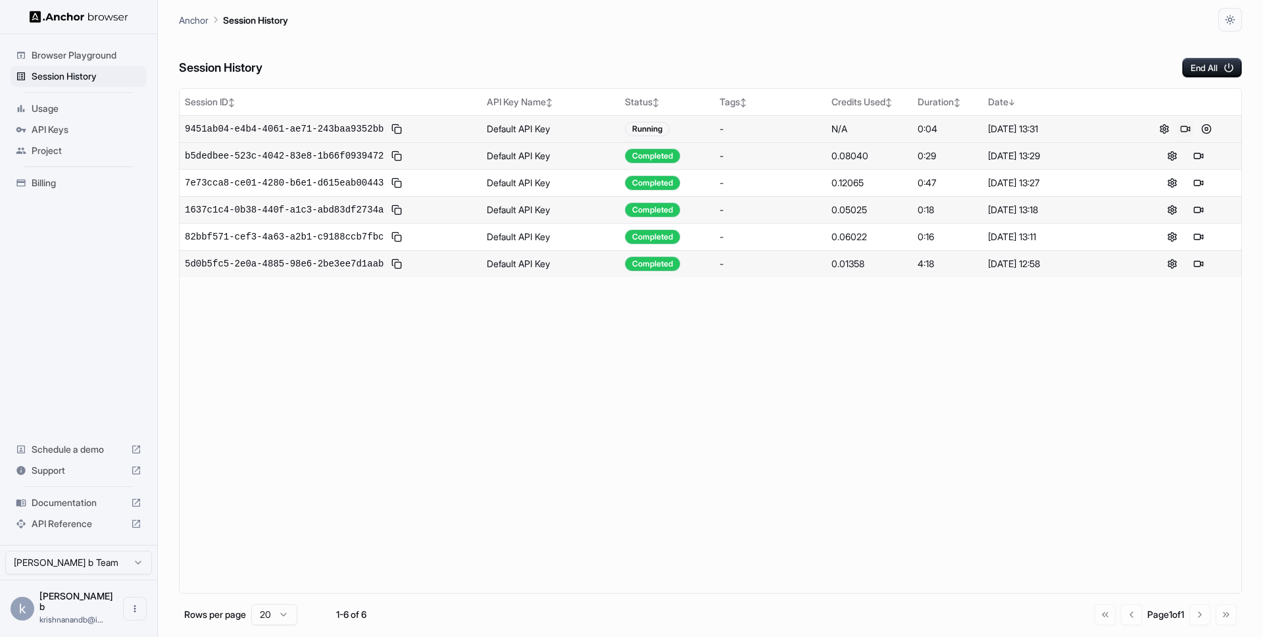
click at [1192, 126] on button at bounding box center [1186, 129] width 16 height 16
click at [68, 182] on span "Billing" at bounding box center [87, 182] width 110 height 13
click at [53, 109] on span "Usage" at bounding box center [87, 108] width 110 height 13
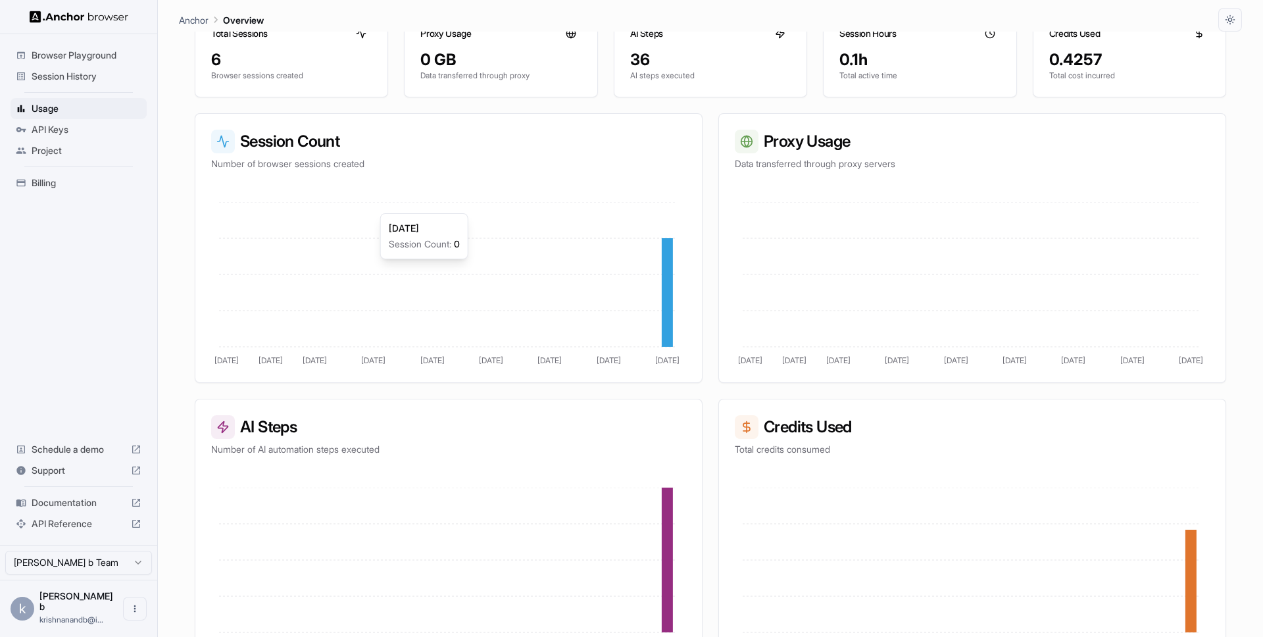
scroll to position [165, 0]
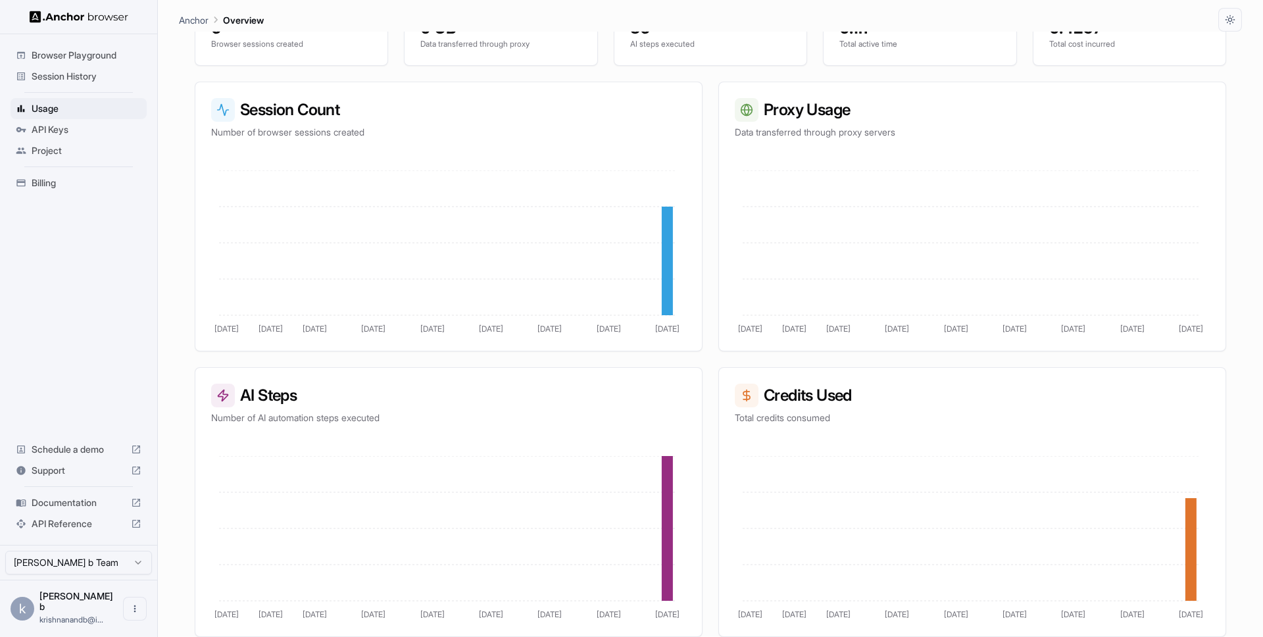
click at [41, 184] on span "Billing" at bounding box center [87, 182] width 110 height 13
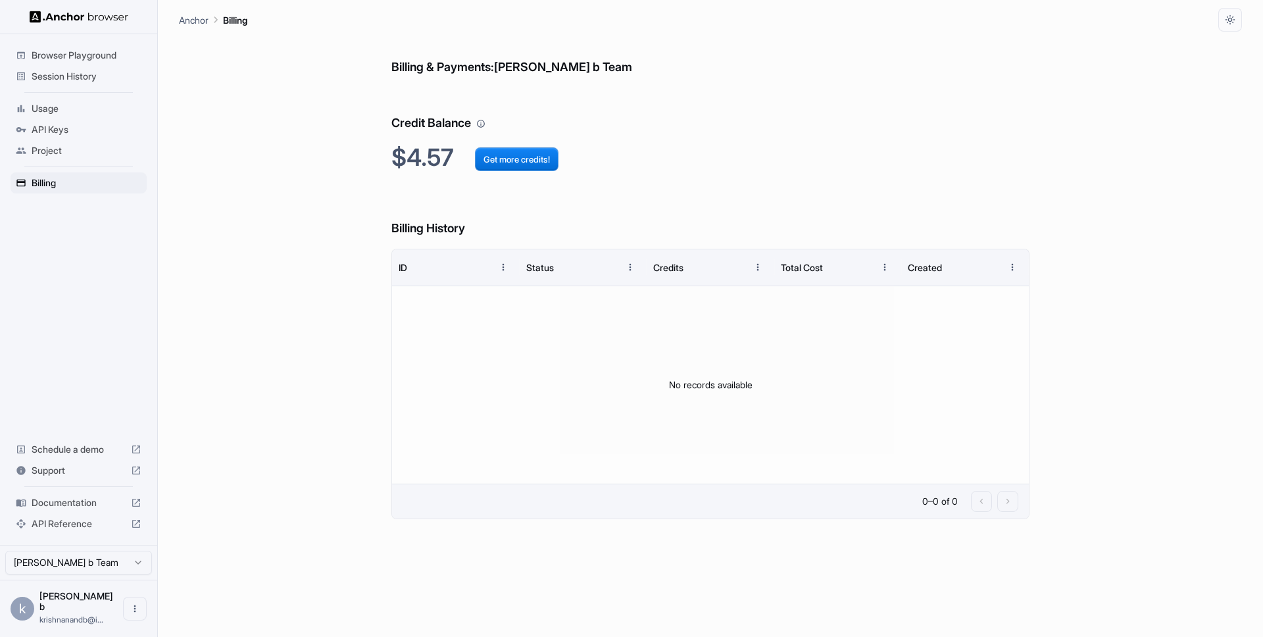
click at [84, 76] on span "Session History" at bounding box center [87, 76] width 110 height 13
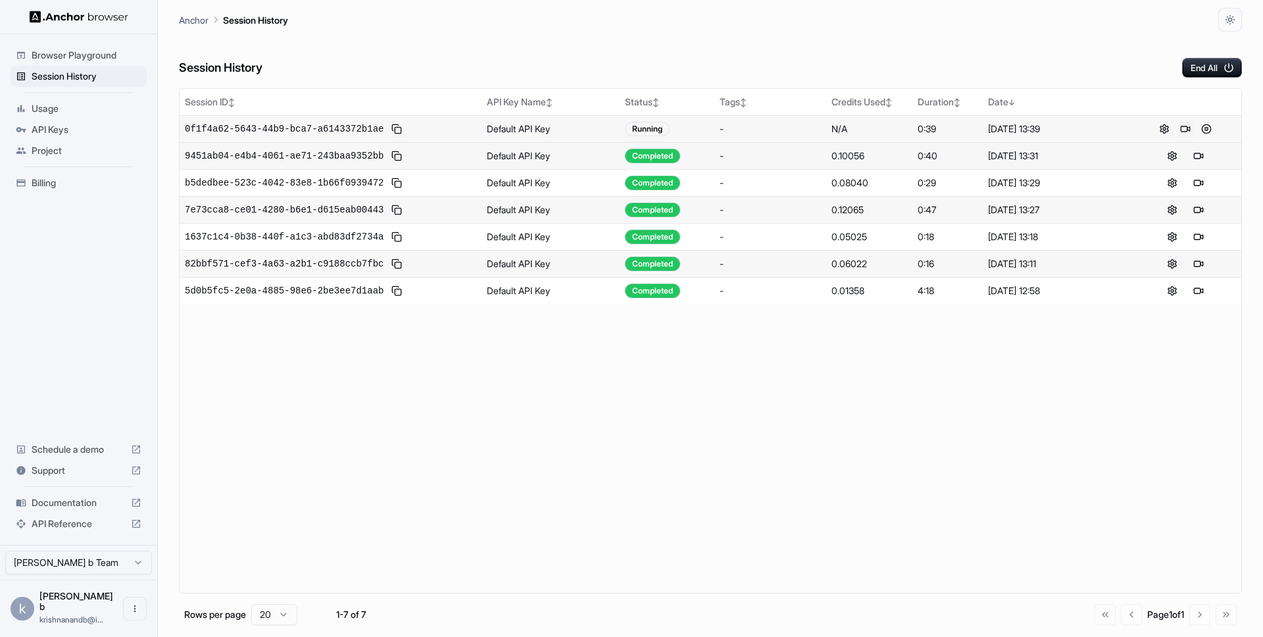
click at [1182, 129] on button at bounding box center [1186, 129] width 16 height 16
click at [1192, 132] on button at bounding box center [1199, 129] width 16 height 16
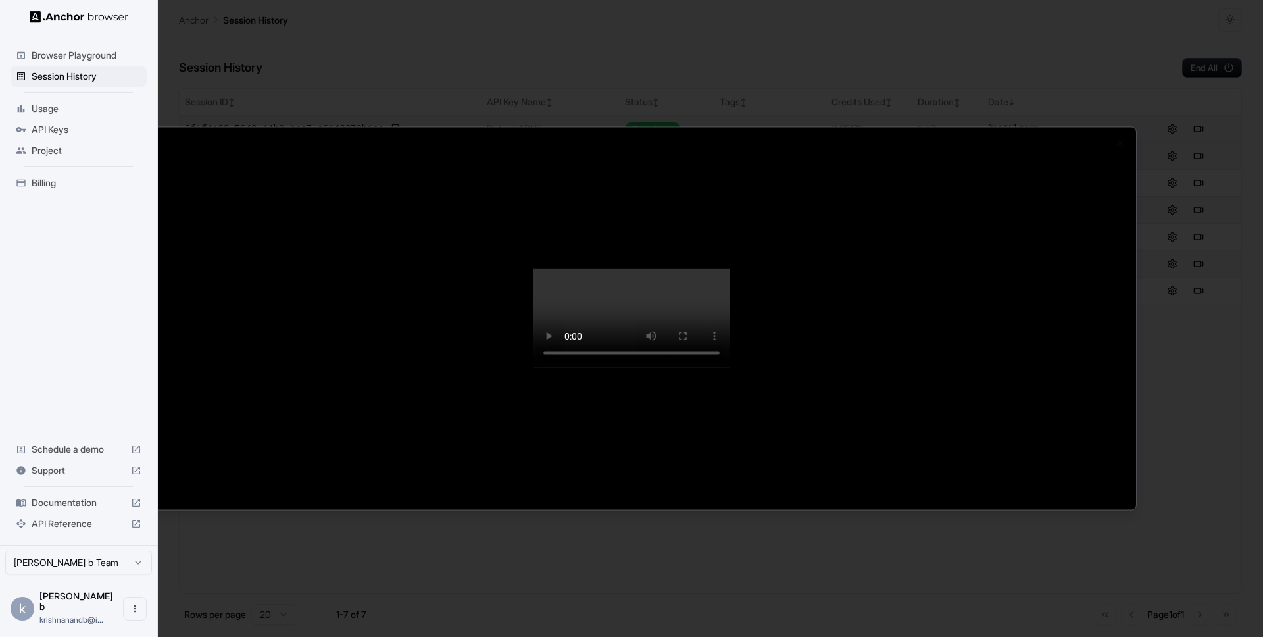
click at [104, 102] on div at bounding box center [631, 318] width 1263 height 637
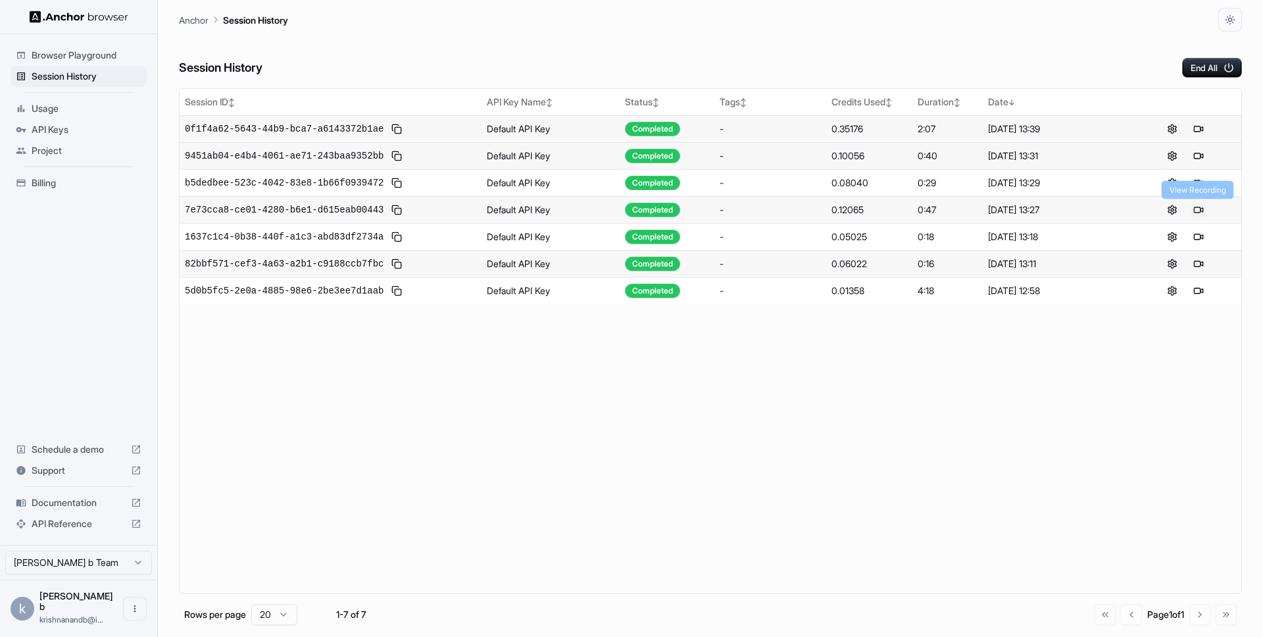
click at [1197, 209] on button at bounding box center [1199, 210] width 16 height 16
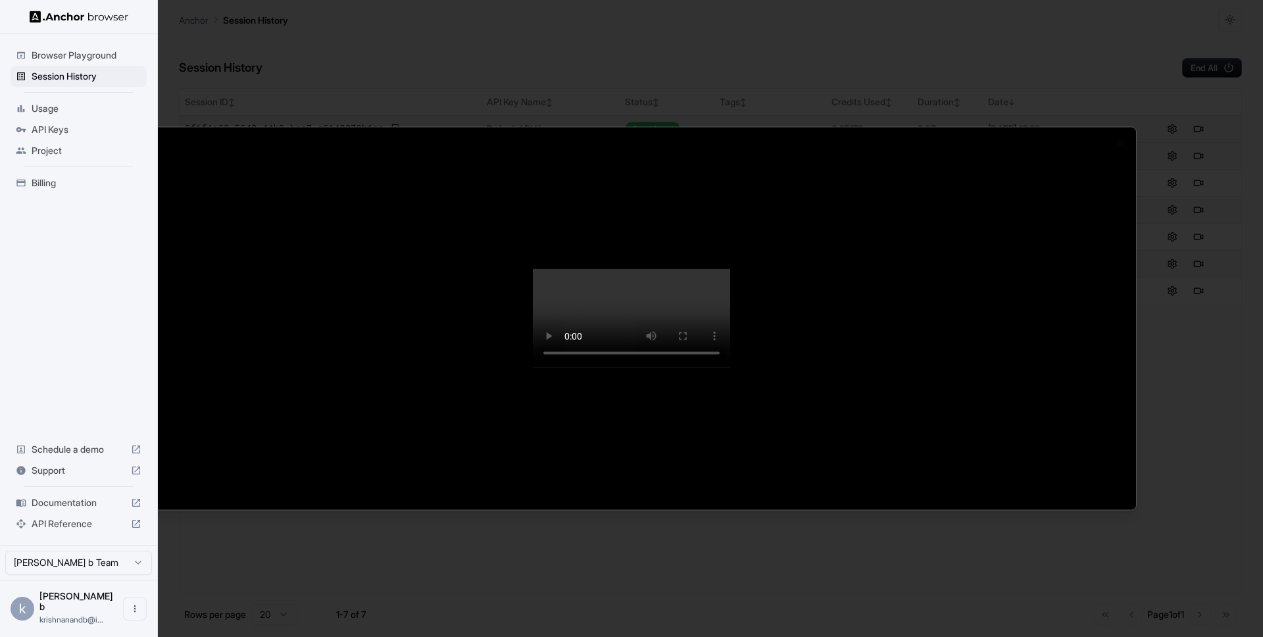
click at [1217, 355] on div at bounding box center [631, 318] width 1263 height 637
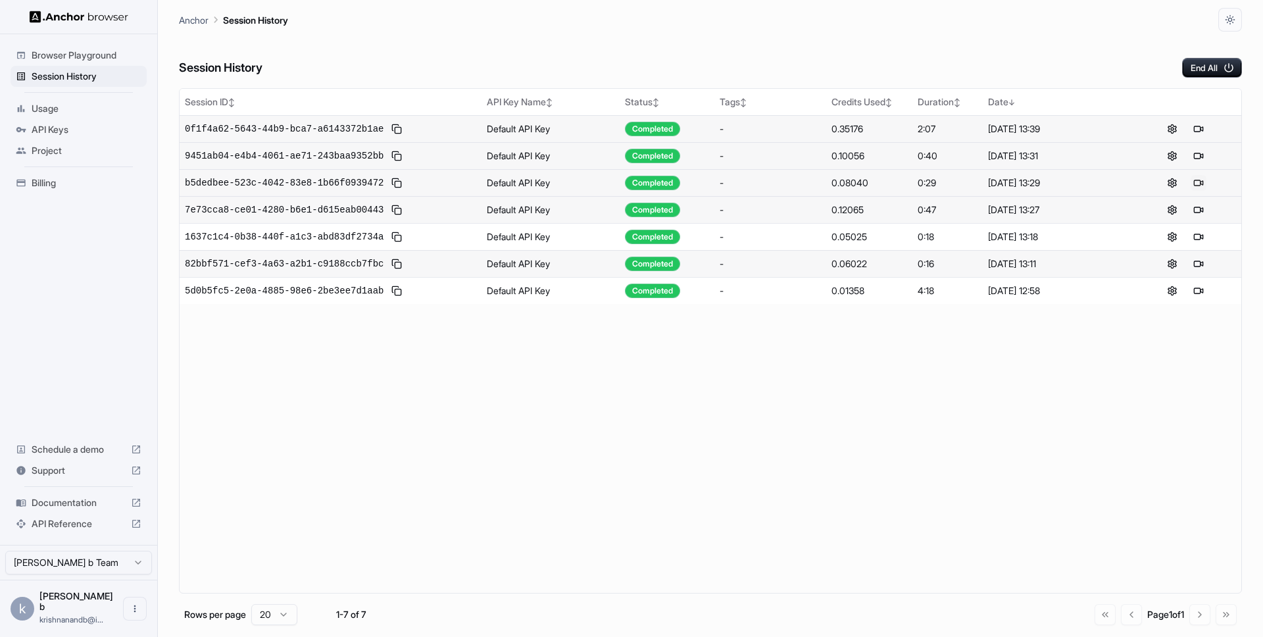
click at [1198, 186] on button at bounding box center [1199, 183] width 16 height 16
